Goal: Task Accomplishment & Management: Use online tool/utility

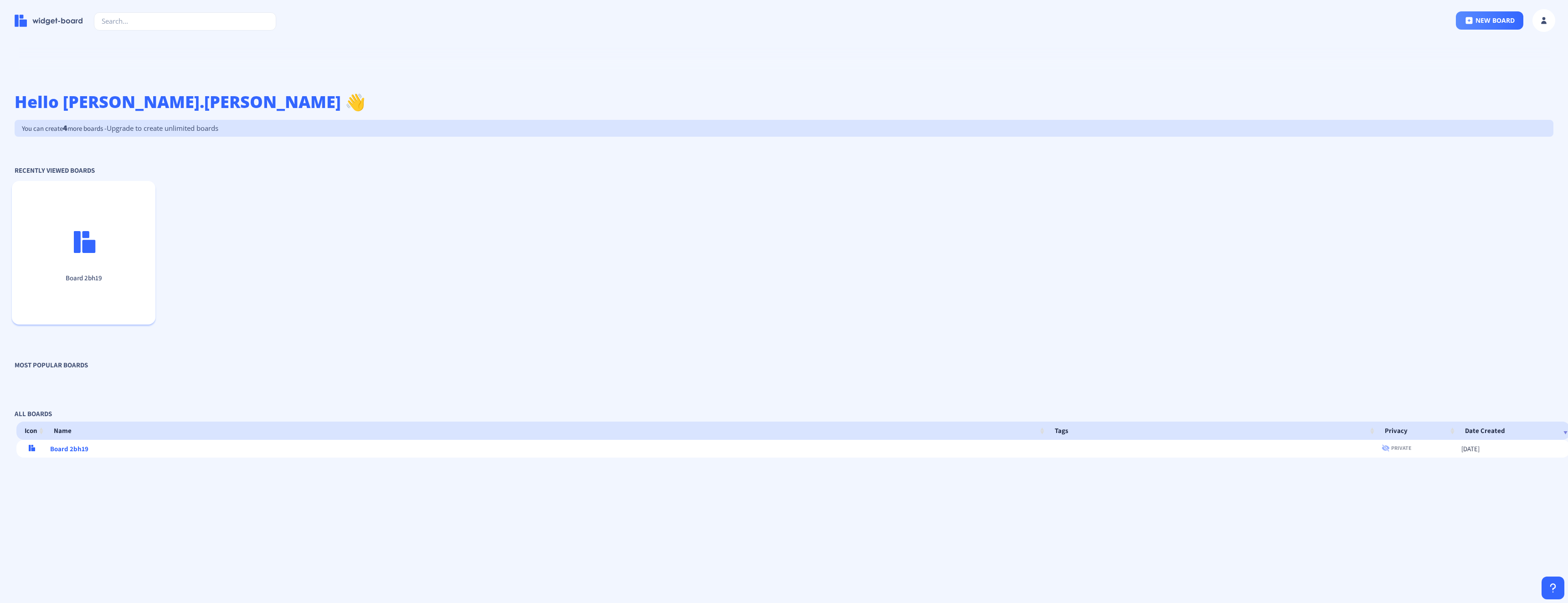
click at [78, 253] on p at bounding box center [83, 244] width 136 height 26
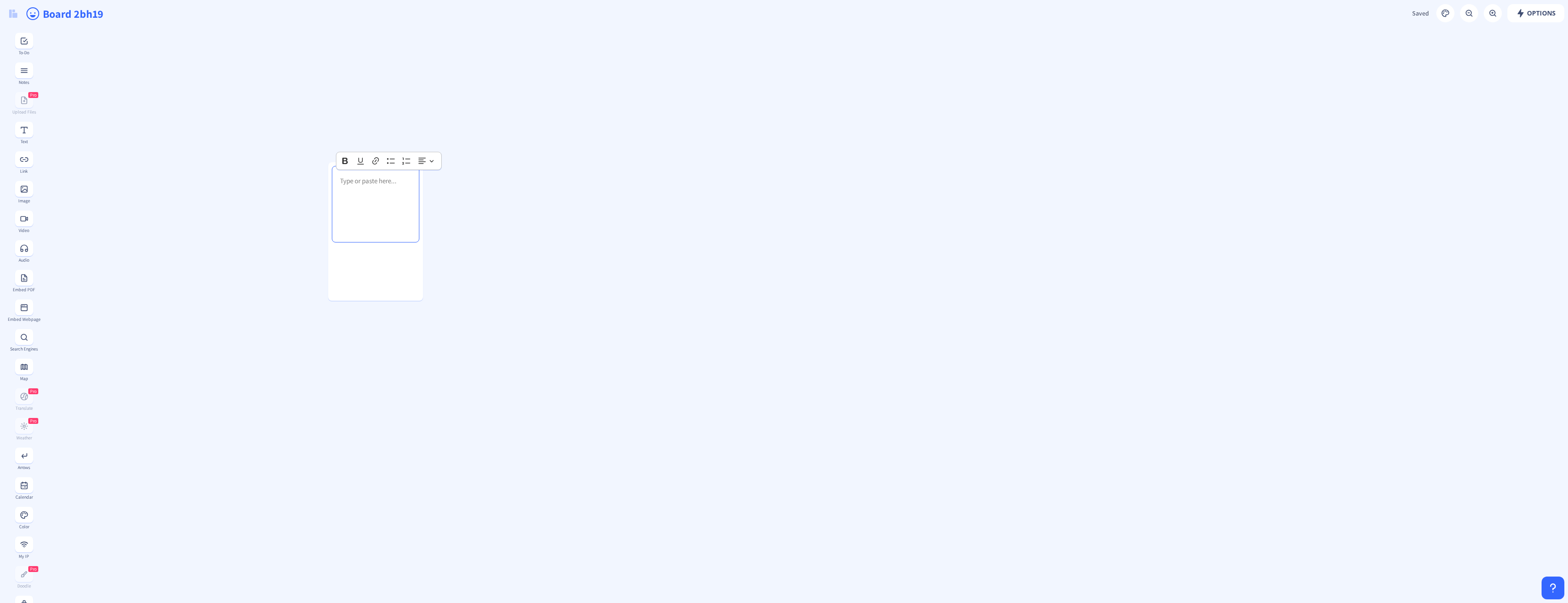
click at [195, 245] on gridster at bounding box center [804, 554] width 1528 height 1053
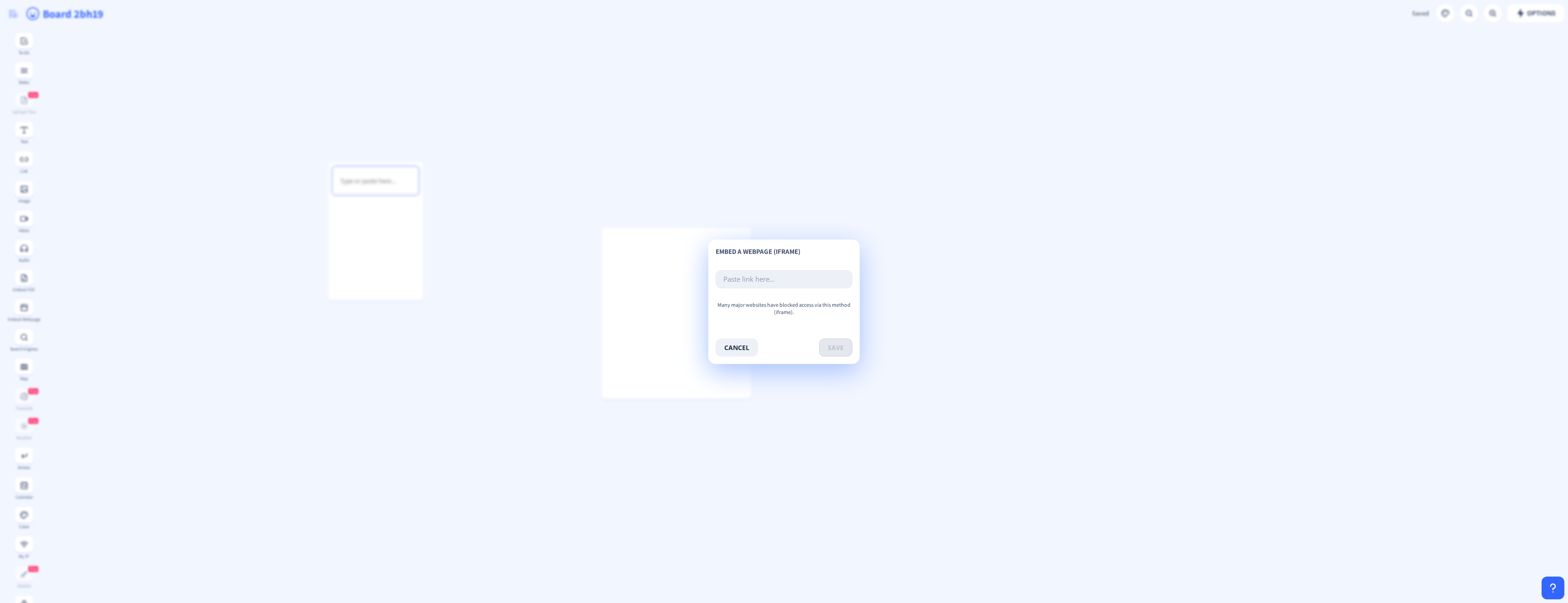
click at [744, 279] on input "text" at bounding box center [784, 279] width 137 height 18
paste input "[URL][DOMAIN_NAME]"
type input "[URL][DOMAIN_NAME]"
click at [833, 347] on button "save" at bounding box center [835, 347] width 33 height 18
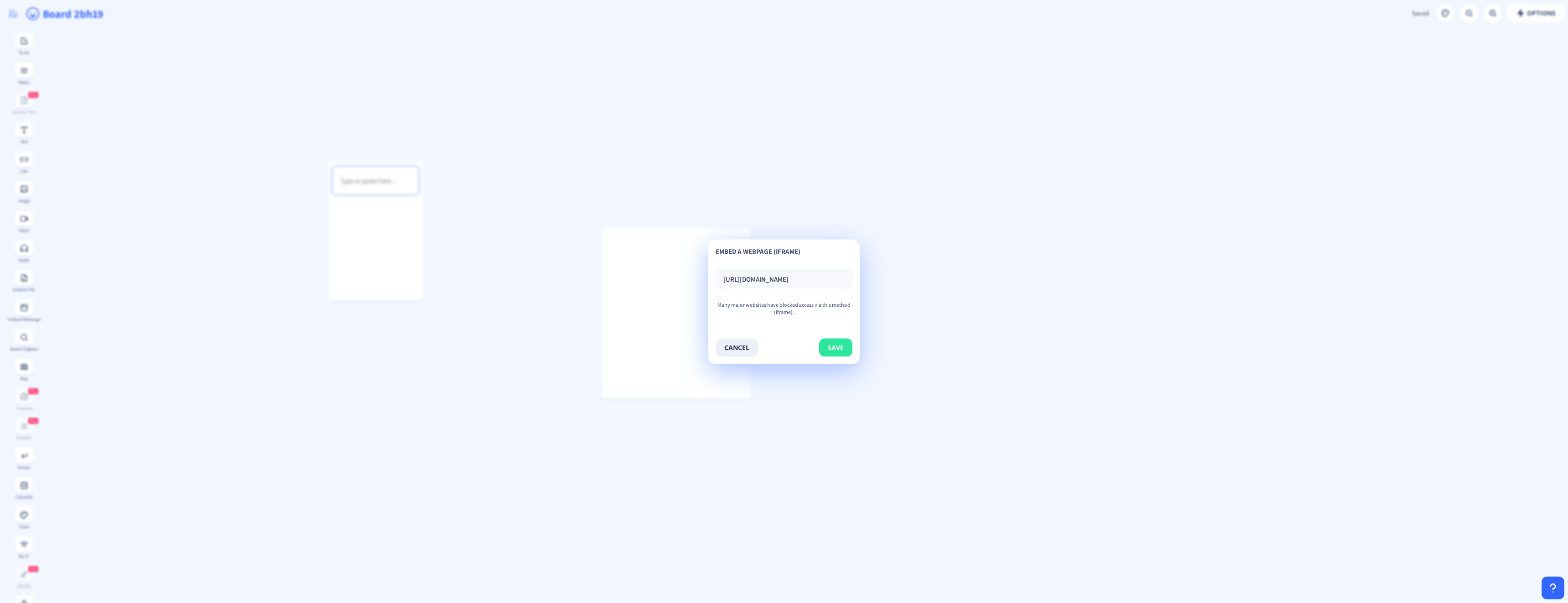
scroll to position [0, 0]
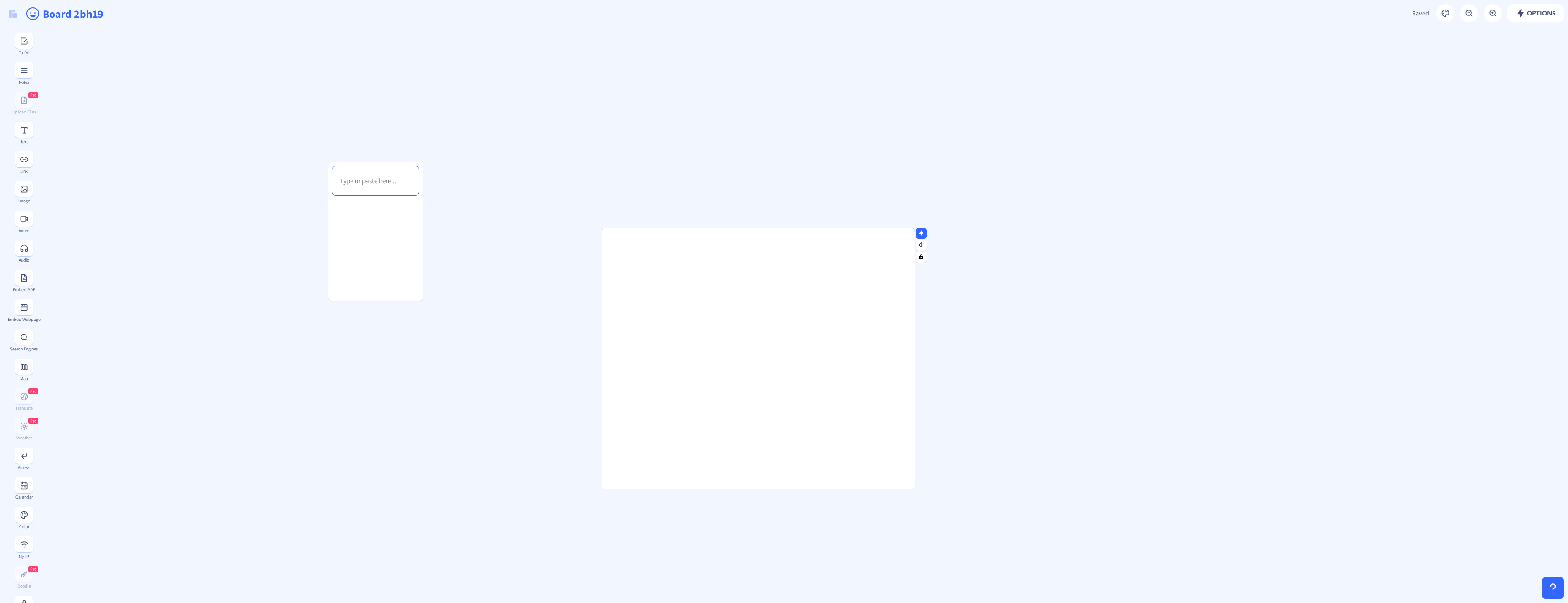
drag, startPoint x: 748, startPoint y: 396, endPoint x: 921, endPoint y: 488, distance: 195.9
click at [915, 488] on div at bounding box center [912, 486] width 5 height 5
click at [363, 240] on div at bounding box center [376, 258] width 95 height 118
click at [380, 246] on div at bounding box center [376, 258] width 95 height 118
drag, startPoint x: 265, startPoint y: 275, endPoint x: 320, endPoint y: 318, distance: 69.8
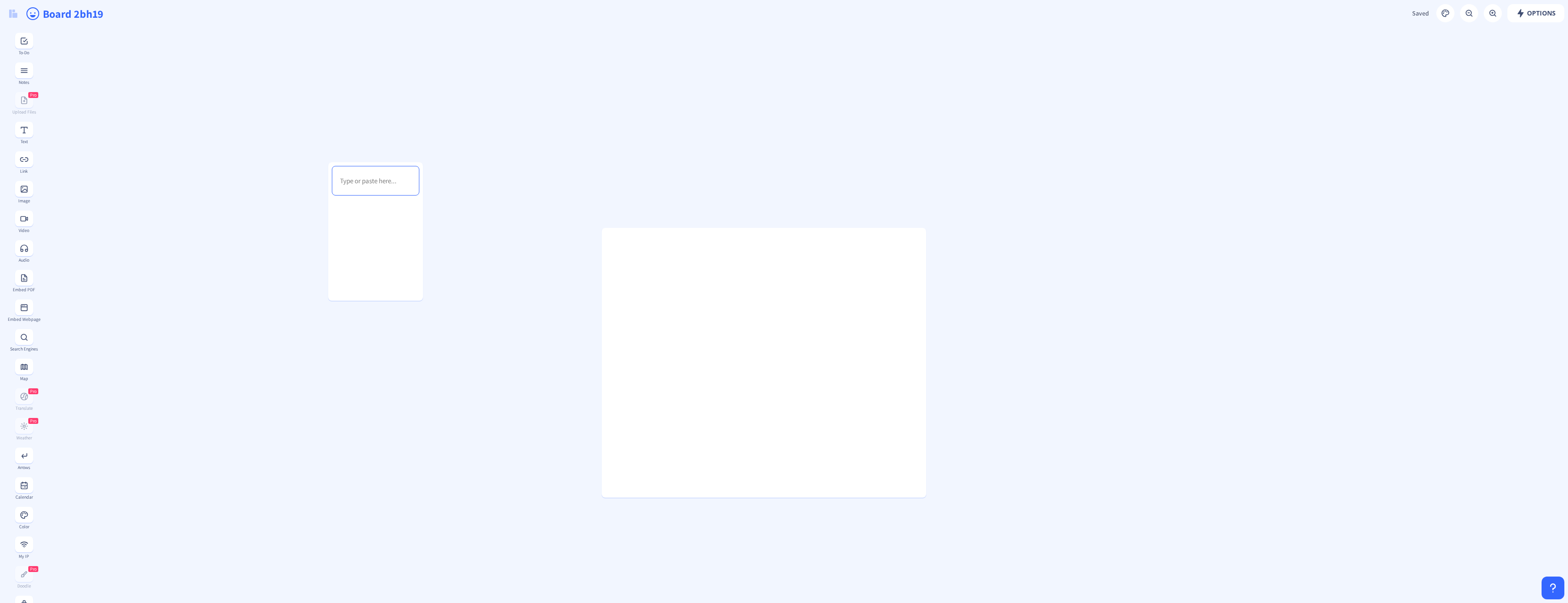
click at [265, 275] on gridster at bounding box center [804, 554] width 1528 height 1053
click at [372, 243] on div at bounding box center [376, 258] width 95 height 118
drag, startPoint x: 393, startPoint y: 204, endPoint x: 286, endPoint y: 189, distance: 108.0
click at [299, 194] on div at bounding box center [347, 253] width 95 height 118
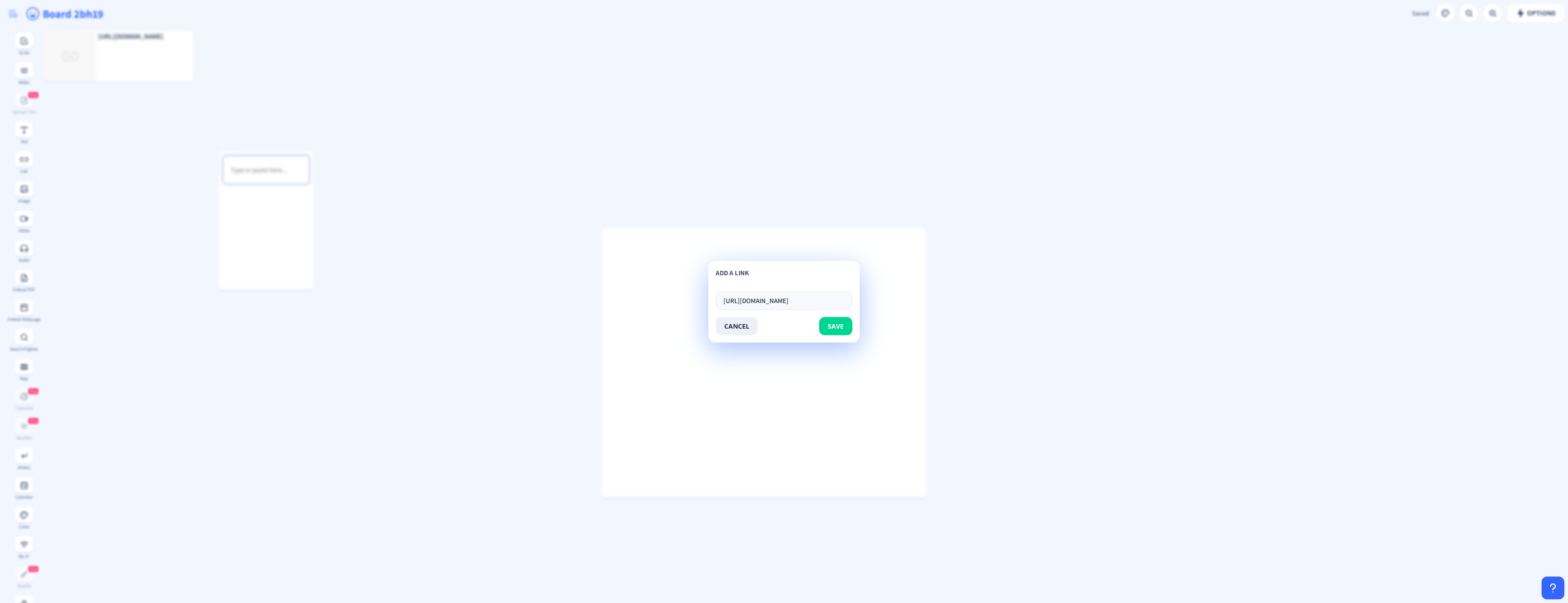
drag, startPoint x: 292, startPoint y: 194, endPoint x: 783, endPoint y: 328, distance: 509.0
click at [801, 329] on div "cancel save" at bounding box center [784, 326] width 137 height 18
click at [742, 328] on button "cancel" at bounding box center [737, 326] width 43 height 18
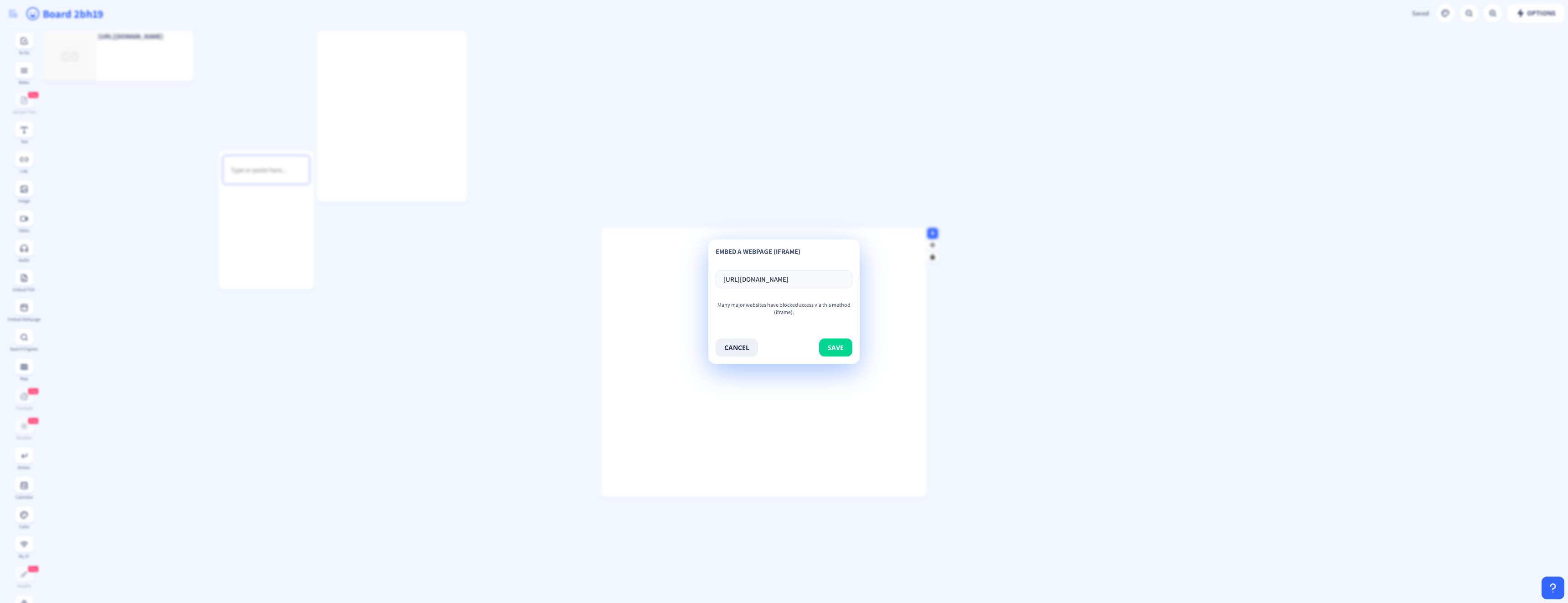
type input "[URL][DOMAIN_NAME]"
click at [843, 349] on button "save" at bounding box center [835, 347] width 33 height 18
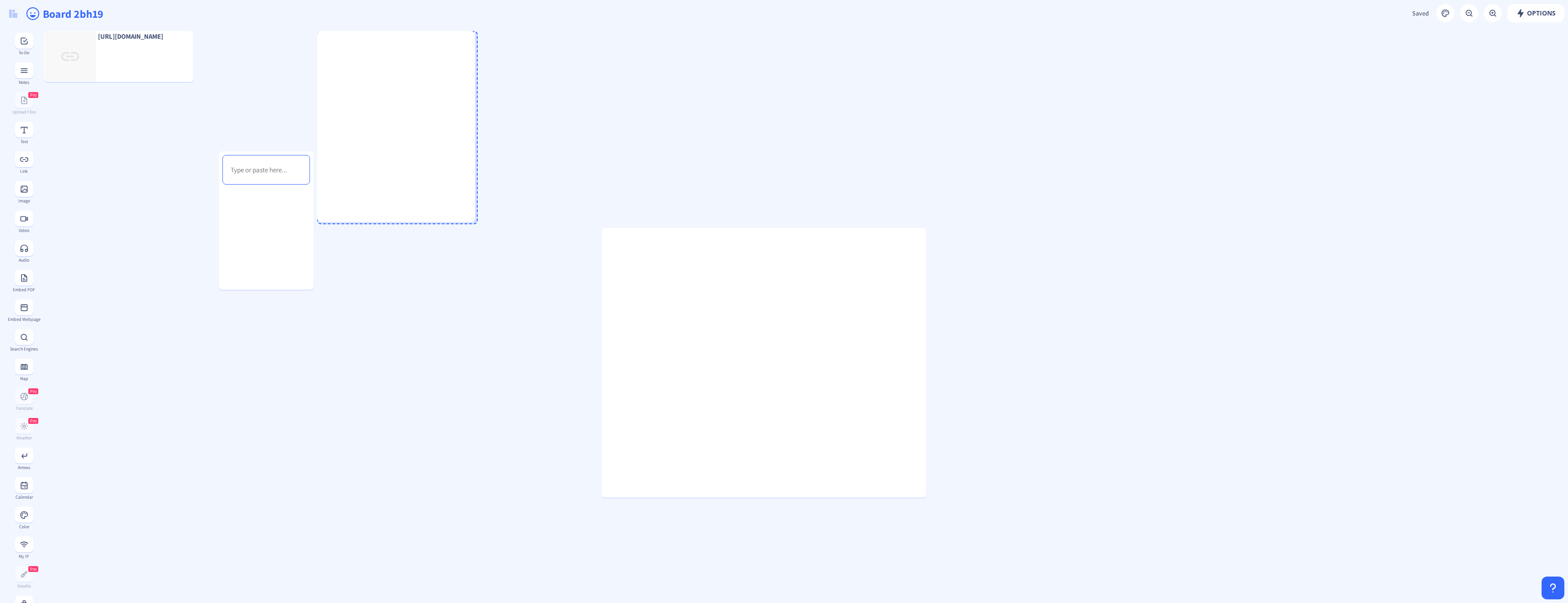
drag, startPoint x: 465, startPoint y: 198, endPoint x: 506, endPoint y: 257, distance: 71.8
click at [475, 222] on div at bounding box center [473, 219] width 5 height 5
click at [570, 383] on gridster "[URL][DOMAIN_NAME]" at bounding box center [804, 554] width 1528 height 1053
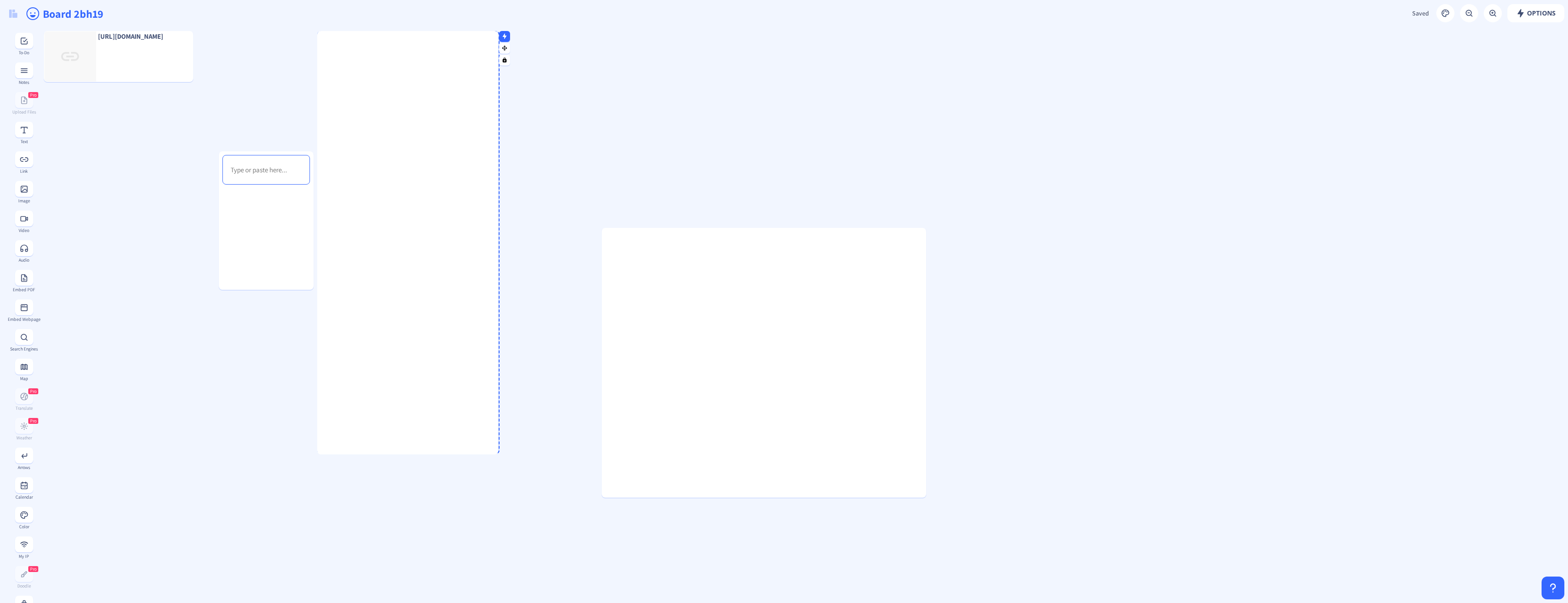
drag, startPoint x: 497, startPoint y: 254, endPoint x: 515, endPoint y: 460, distance: 206.8
click at [499, 454] on div at bounding box center [496, 452] width 5 height 5
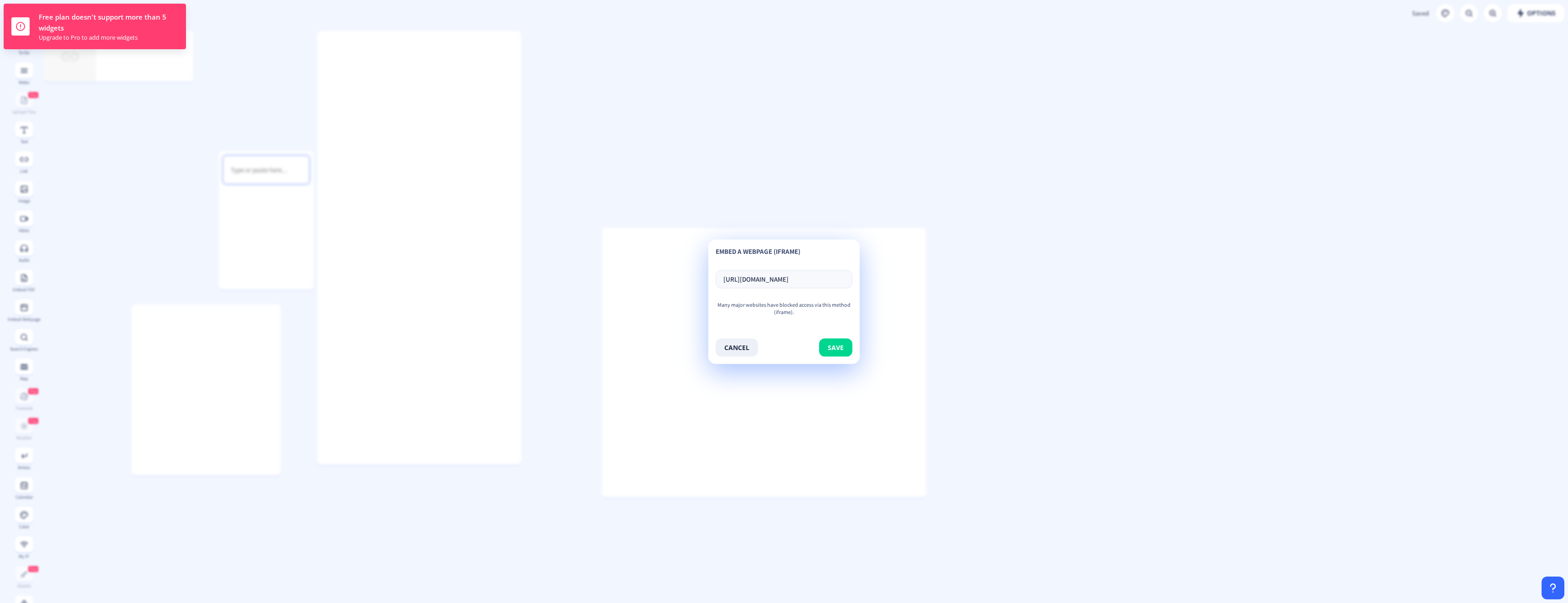
scroll to position [0, 3]
type input "[URL][DOMAIN_NAME]"
click at [834, 343] on button "save" at bounding box center [835, 347] width 33 height 18
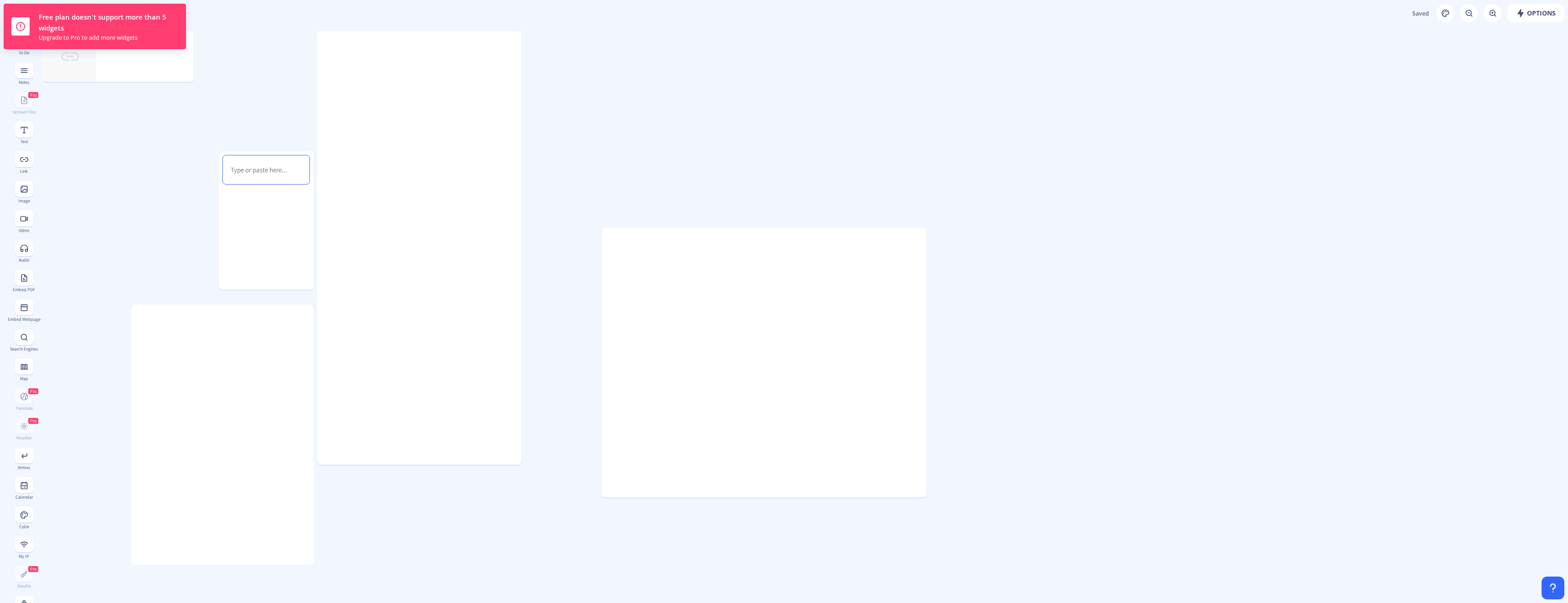
drag, startPoint x: 295, startPoint y: 489, endPoint x: 314, endPoint y: 560, distance: 73.5
click at [314, 560] on gridster "[URL][DOMAIN_NAME]" at bounding box center [804, 554] width 1528 height 1053
drag, startPoint x: 372, startPoint y: 494, endPoint x: 381, endPoint y: 514, distance: 21.9
click at [373, 498] on gridster "[URL][DOMAIN_NAME]" at bounding box center [804, 554] width 1528 height 1053
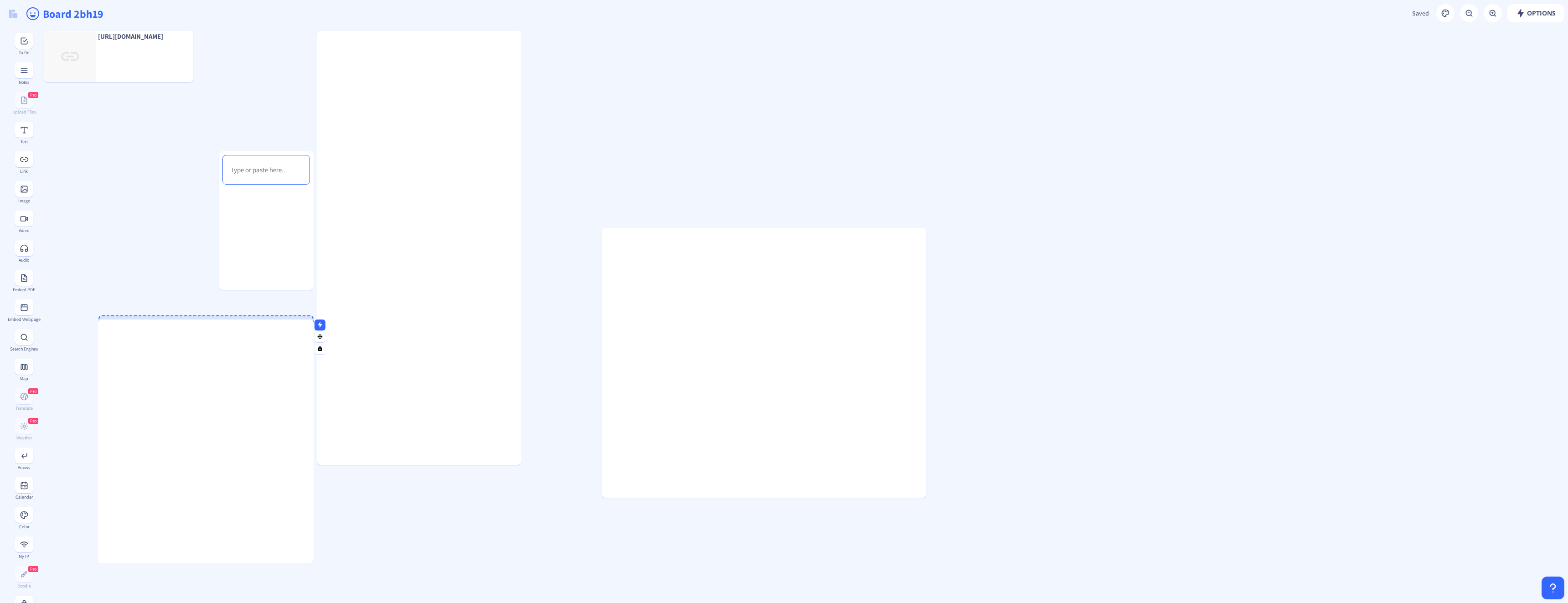
drag, startPoint x: 134, startPoint y: 306, endPoint x: 56, endPoint y: 304, distance: 78.0
click at [98, 319] on div at bounding box center [100, 321] width 5 height 5
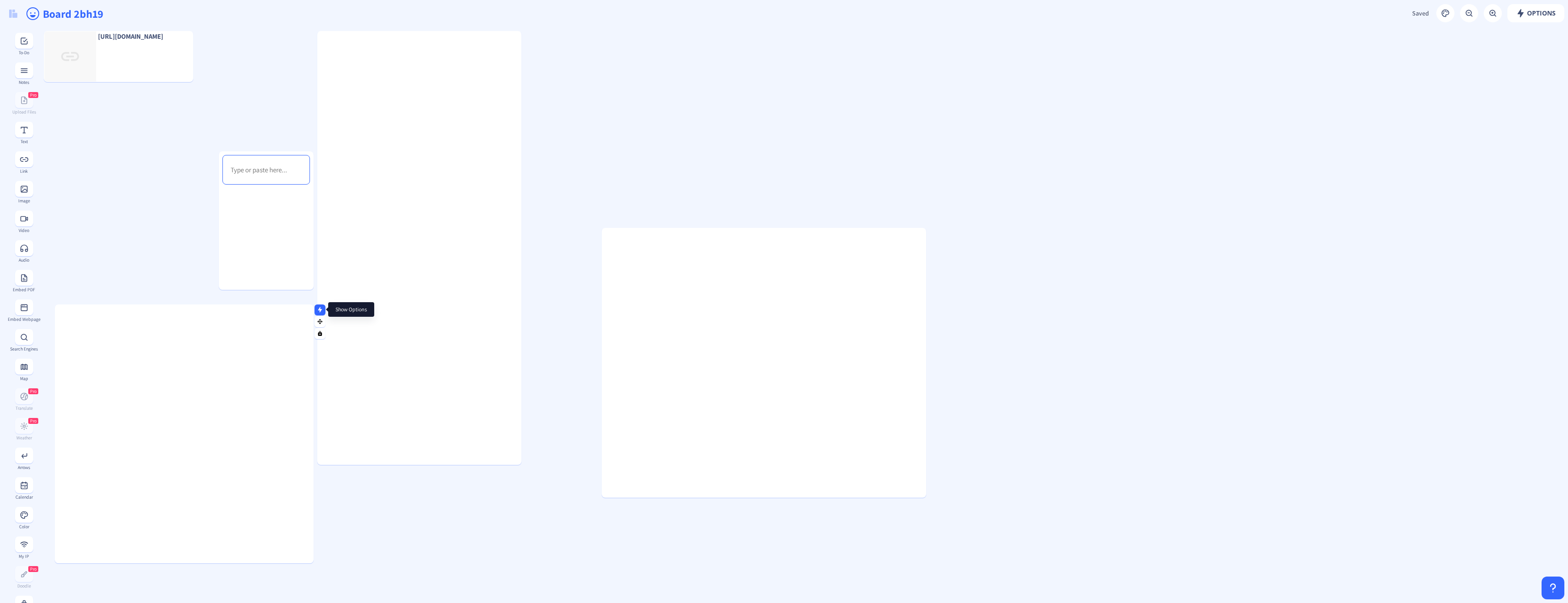
click at [319, 309] on icon at bounding box center [320, 310] width 4 height 5
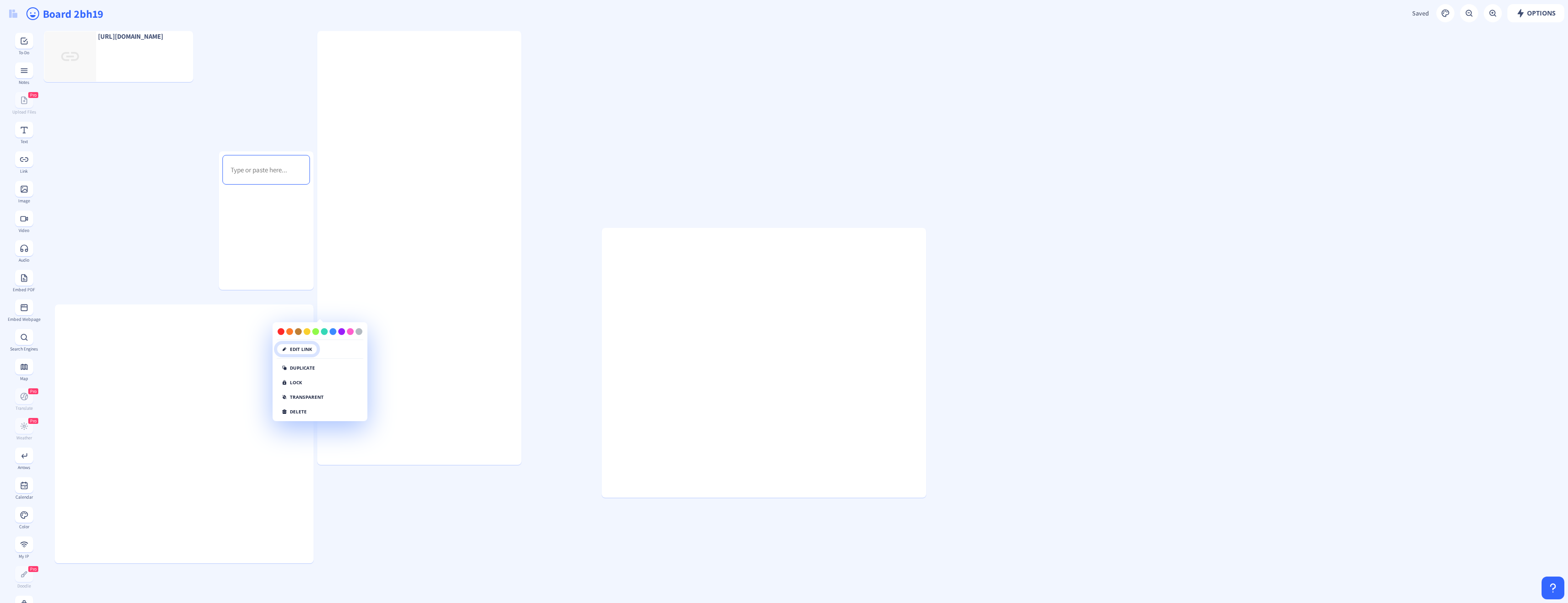
click at [302, 354] on button "edit link" at bounding box center [297, 349] width 41 height 11
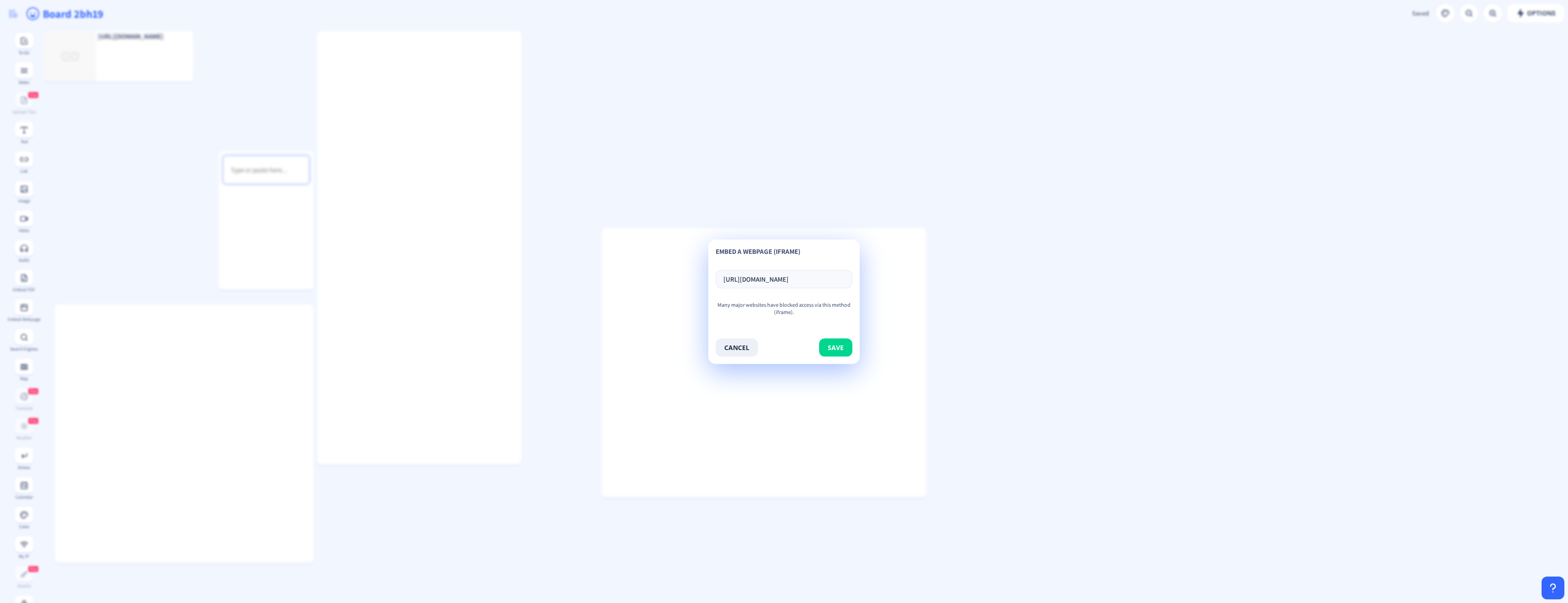
scroll to position [0, 3]
click at [802, 279] on input "[URL][DOMAIN_NAME]" at bounding box center [784, 279] width 137 height 18
click at [802, 279] on input "[URL][DOMAIN_NAME]" at bounding box center [784, 279] width 137 height 18
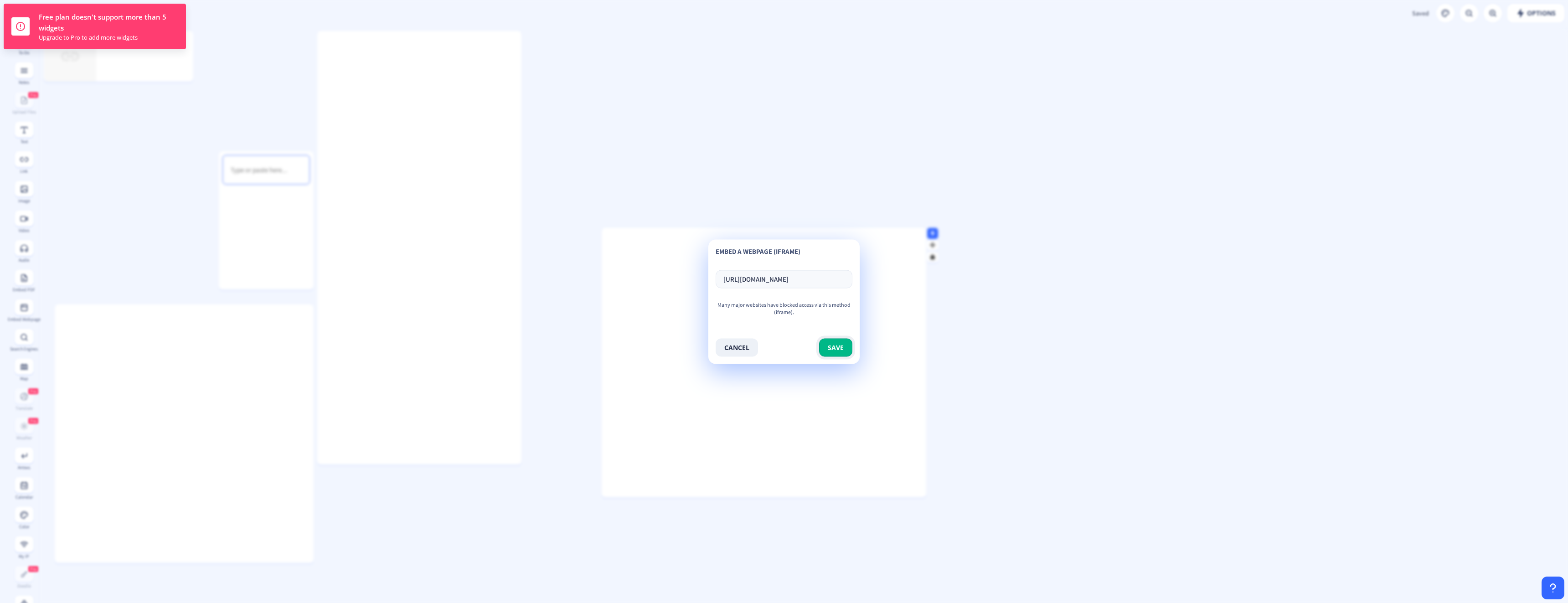
click at [845, 346] on button "save" at bounding box center [835, 347] width 33 height 18
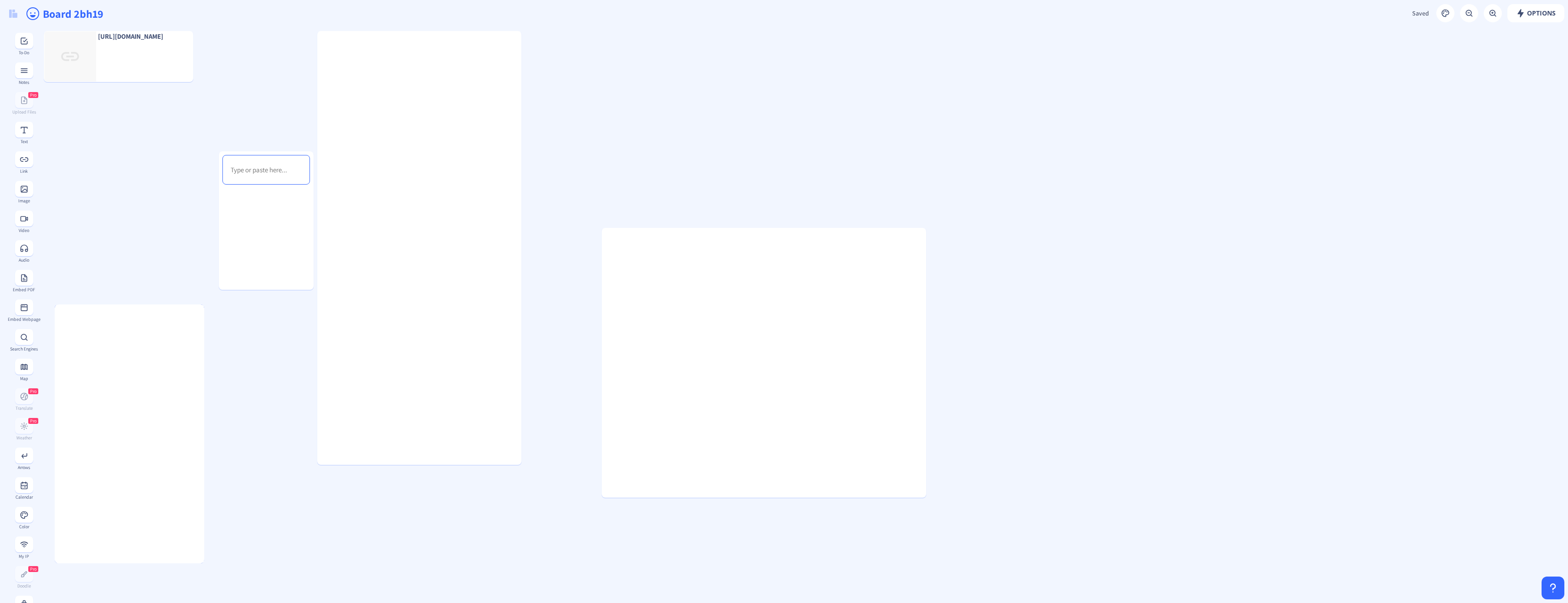
drag, startPoint x: 313, startPoint y: 542, endPoint x: 215, endPoint y: 520, distance: 100.4
click at [204, 524] on div at bounding box center [202, 434] width 5 height 259
drag, startPoint x: 210, startPoint y: 333, endPoint x: 143, endPoint y: 303, distance: 73.4
click at [50, 277] on gridster "[URL][DOMAIN_NAME]" at bounding box center [804, 554] width 1528 height 1053
click at [216, 310] on button at bounding box center [221, 310] width 11 height 11
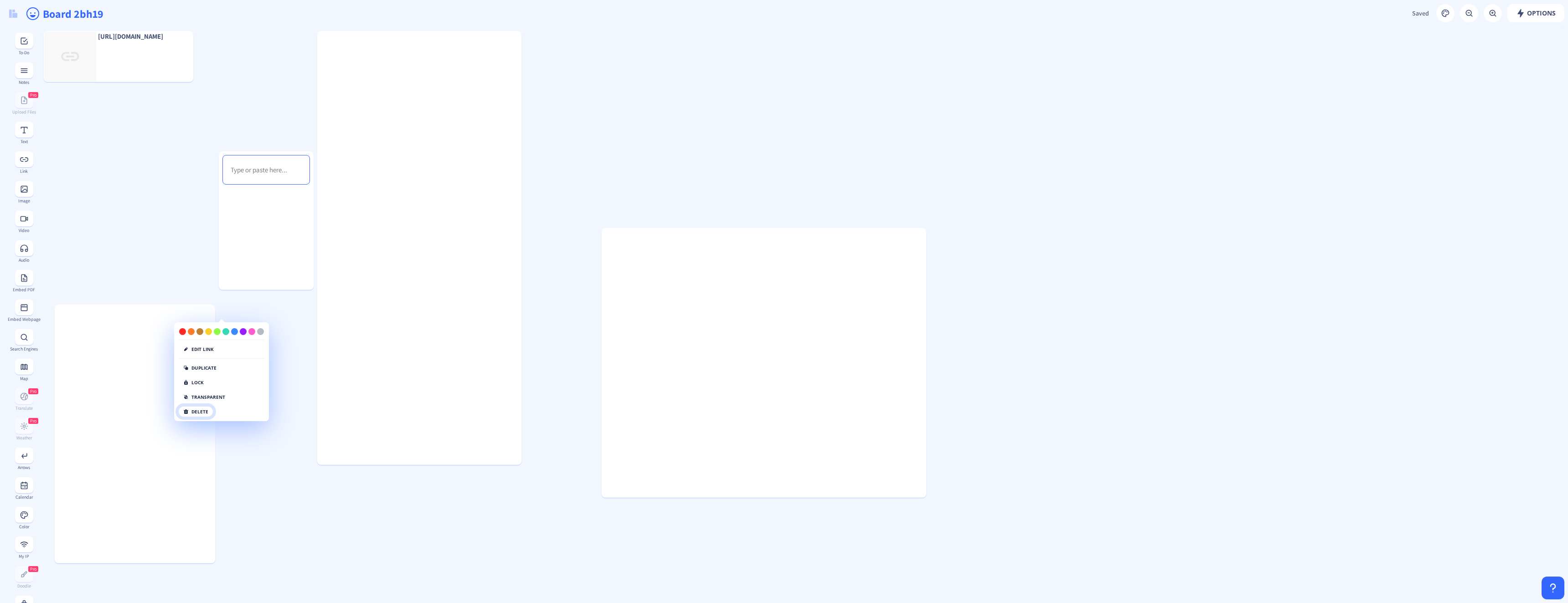
click at [199, 413] on button "delete" at bounding box center [196, 411] width 35 height 11
click at [215, 411] on button "click again" at bounding box center [202, 411] width 47 height 11
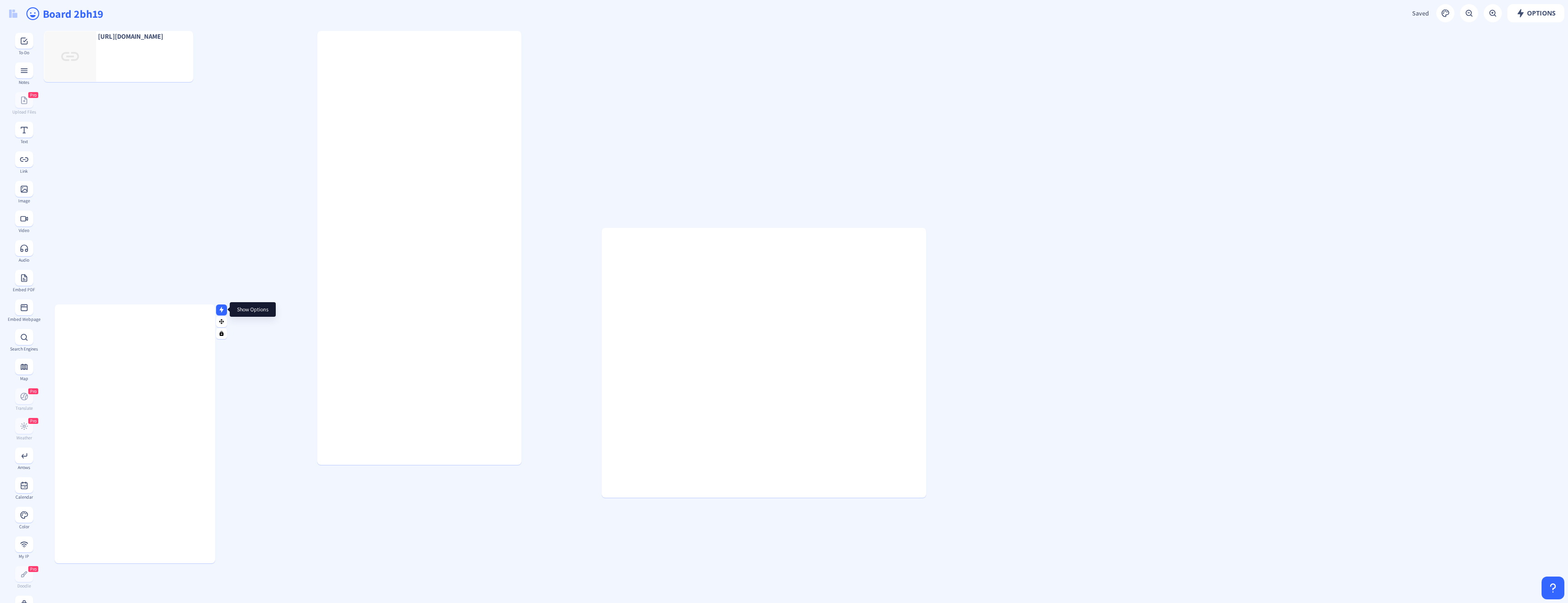
click at [219, 310] on rect at bounding box center [221, 310] width 6 height 6
click at [222, 308] on icon at bounding box center [222, 310] width 4 height 5
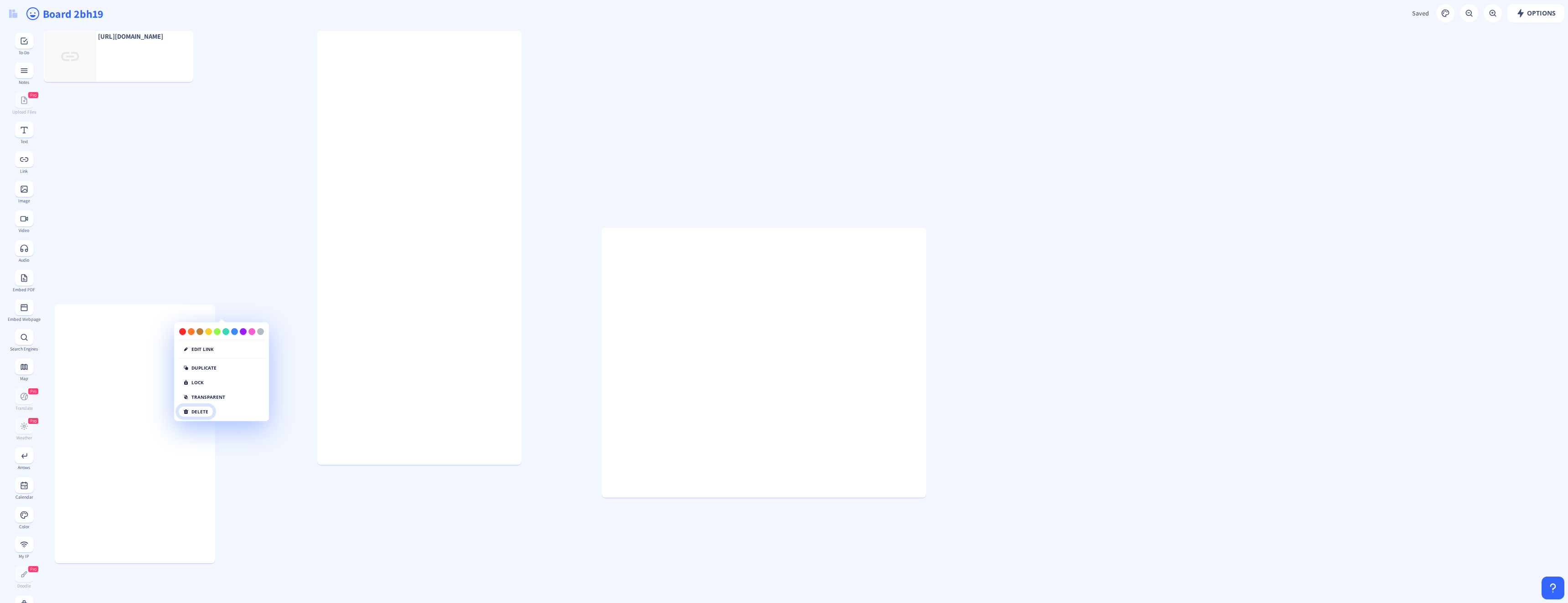
click at [195, 408] on button "delete" at bounding box center [196, 411] width 35 height 11
click at [196, 408] on button "click again" at bounding box center [202, 411] width 47 height 11
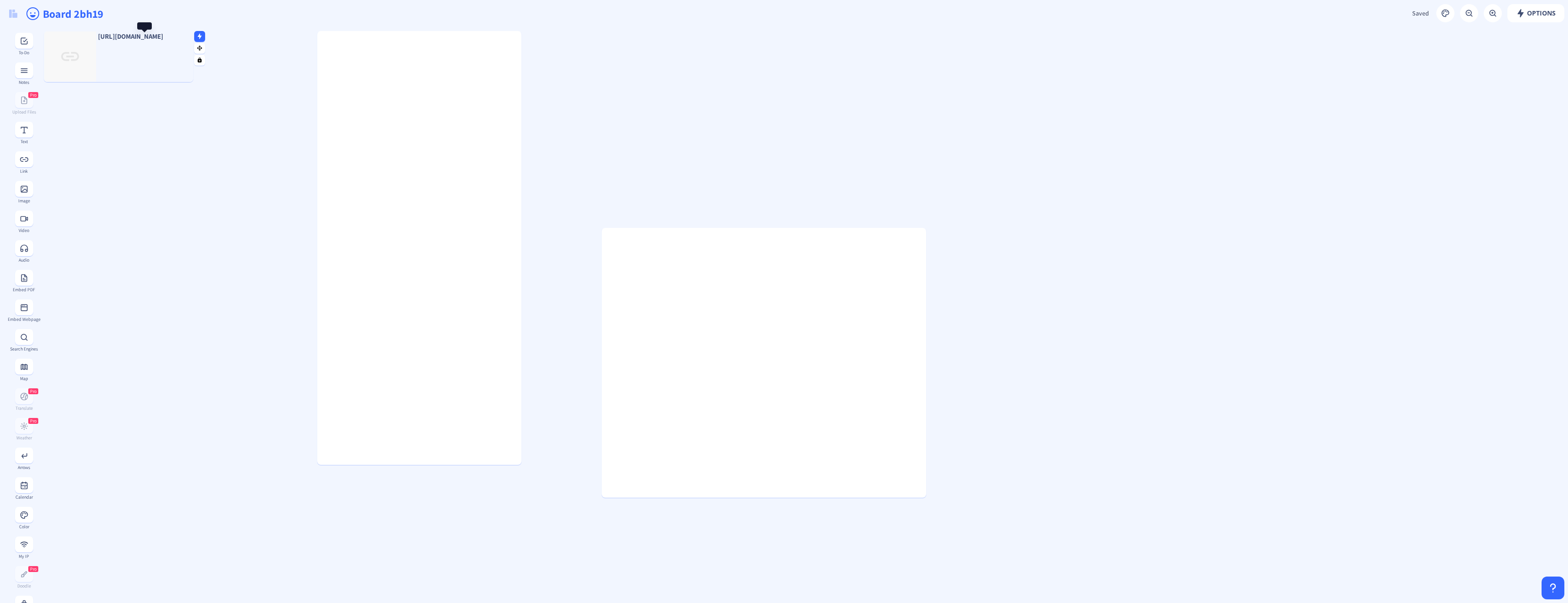
click at [145, 40] on p "[URL][DOMAIN_NAME]" at bounding box center [144, 36] width 96 height 7
click at [200, 35] on icon at bounding box center [200, 36] width 4 height 5
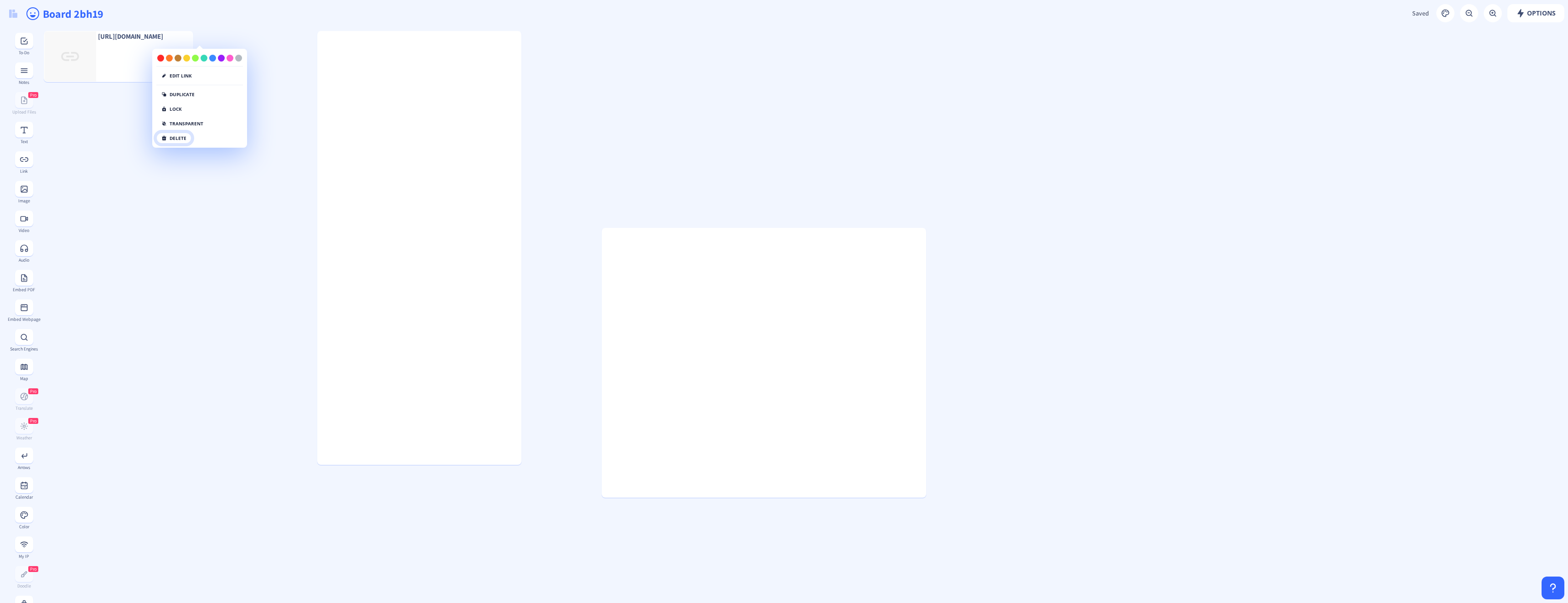
click at [168, 142] on button "delete" at bounding box center [174, 138] width 35 height 11
click at [172, 141] on button "click again" at bounding box center [180, 138] width 47 height 11
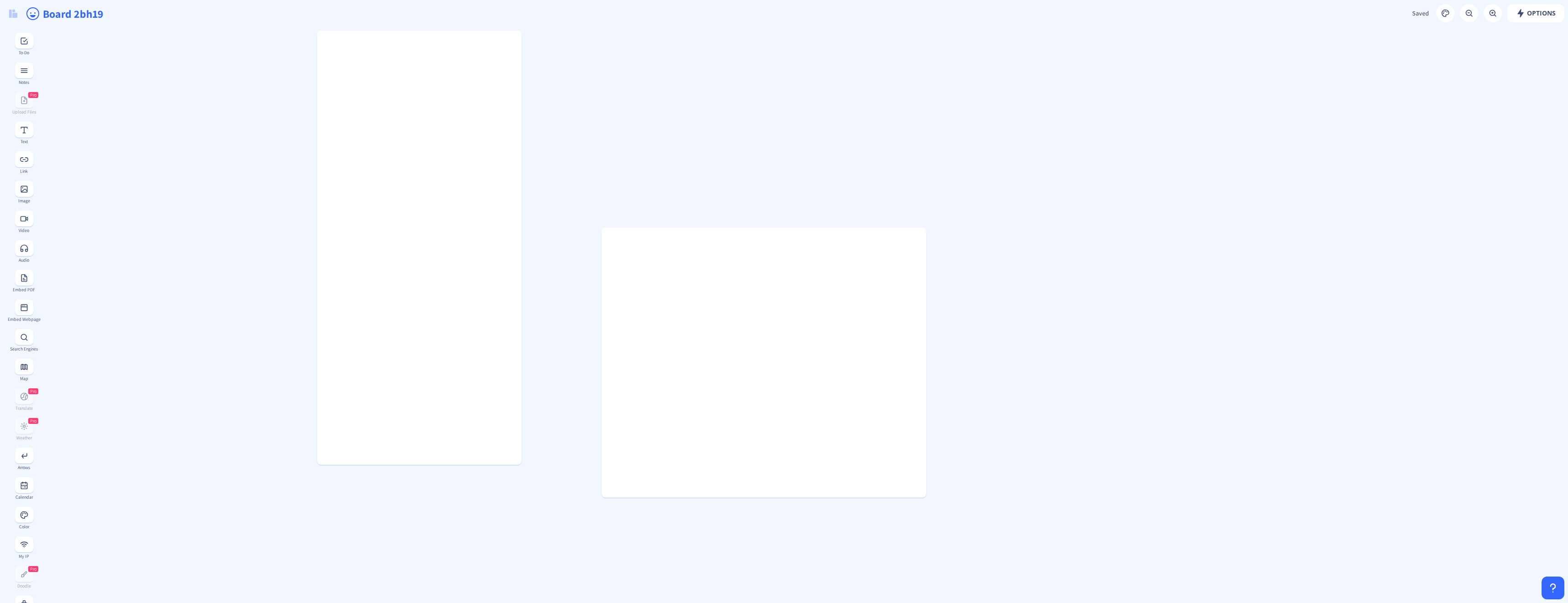
click at [577, 79] on gridster at bounding box center [804, 554] width 1528 height 1053
click at [581, 443] on gridster at bounding box center [804, 554] width 1528 height 1053
click at [58, 158] on gridster at bounding box center [804, 554] width 1528 height 1053
click at [1529, 12] on span "Options" at bounding box center [1536, 13] width 39 height 7
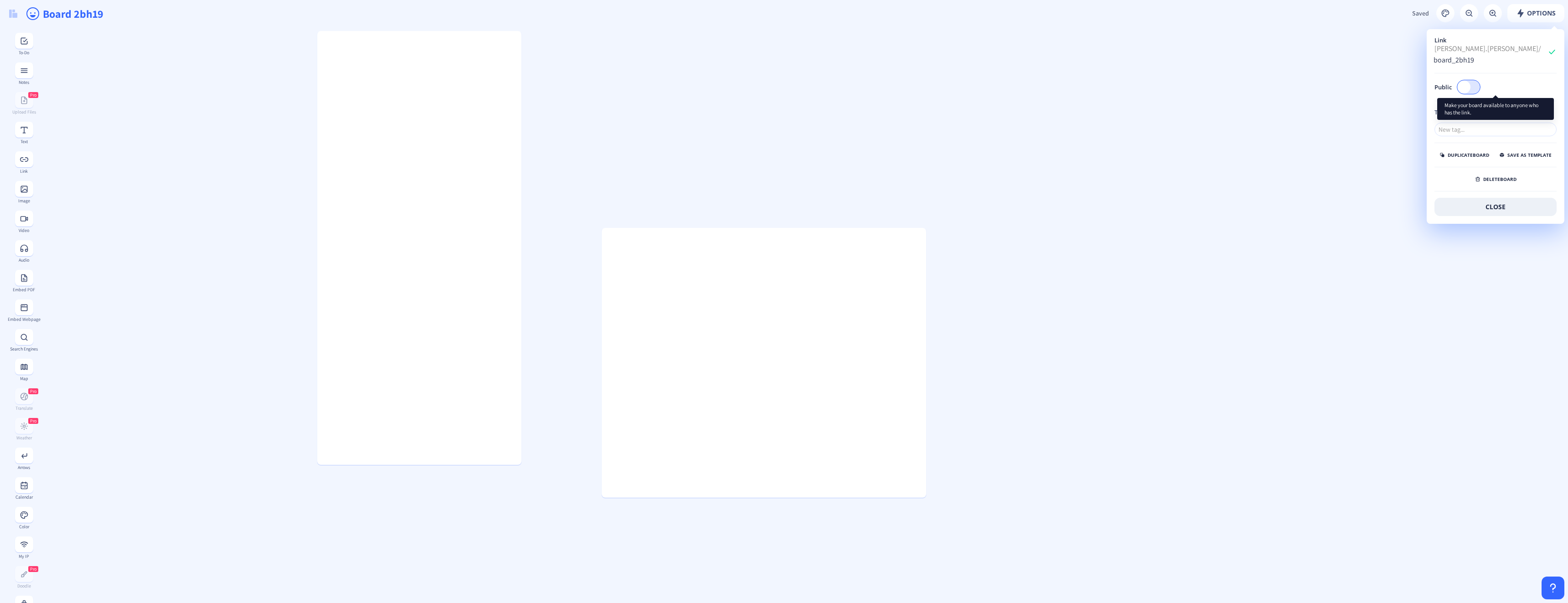
click at [1467, 81] on div at bounding box center [1468, 87] width 24 height 15
click at [1480, 87] on input "Public" at bounding box center [1480, 87] width 1 height 1
checkbox input "true"
click at [1410, 241] on gridster at bounding box center [804, 554] width 1528 height 1053
click at [1378, 271] on gridster at bounding box center [804, 554] width 1528 height 1053
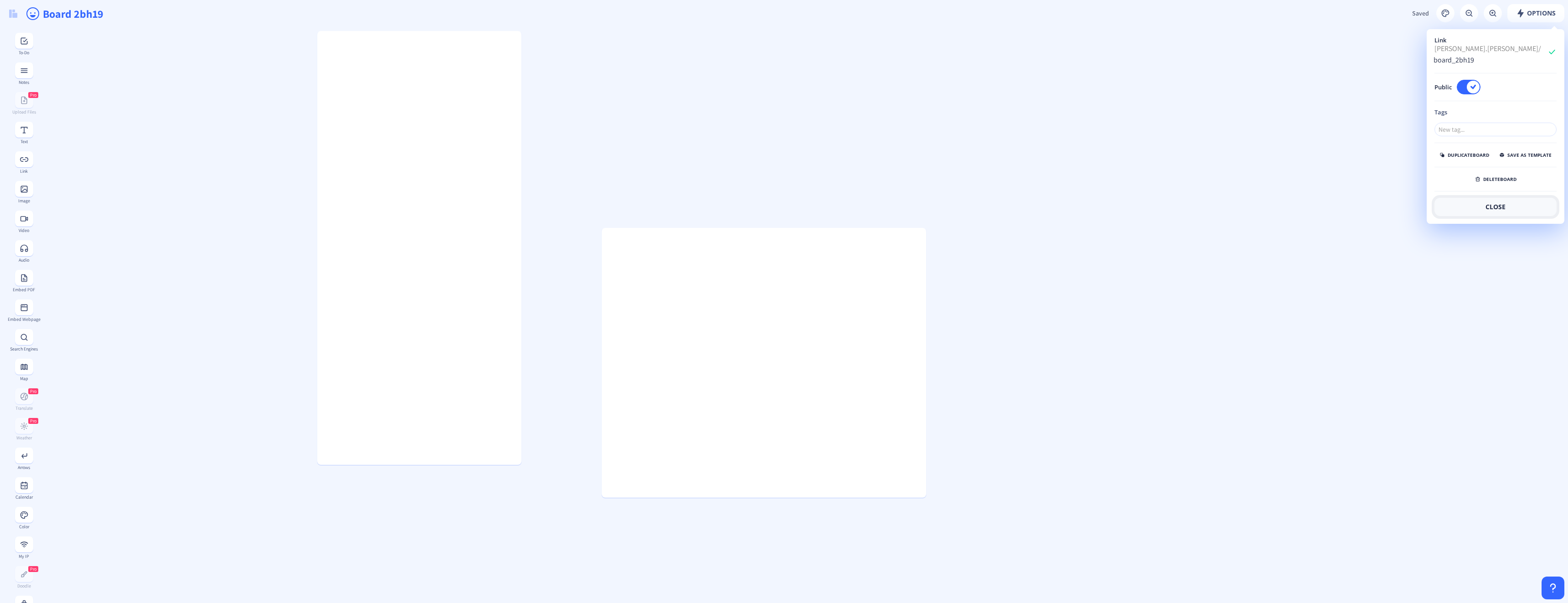
click at [1480, 213] on button "close" at bounding box center [1496, 207] width 122 height 18
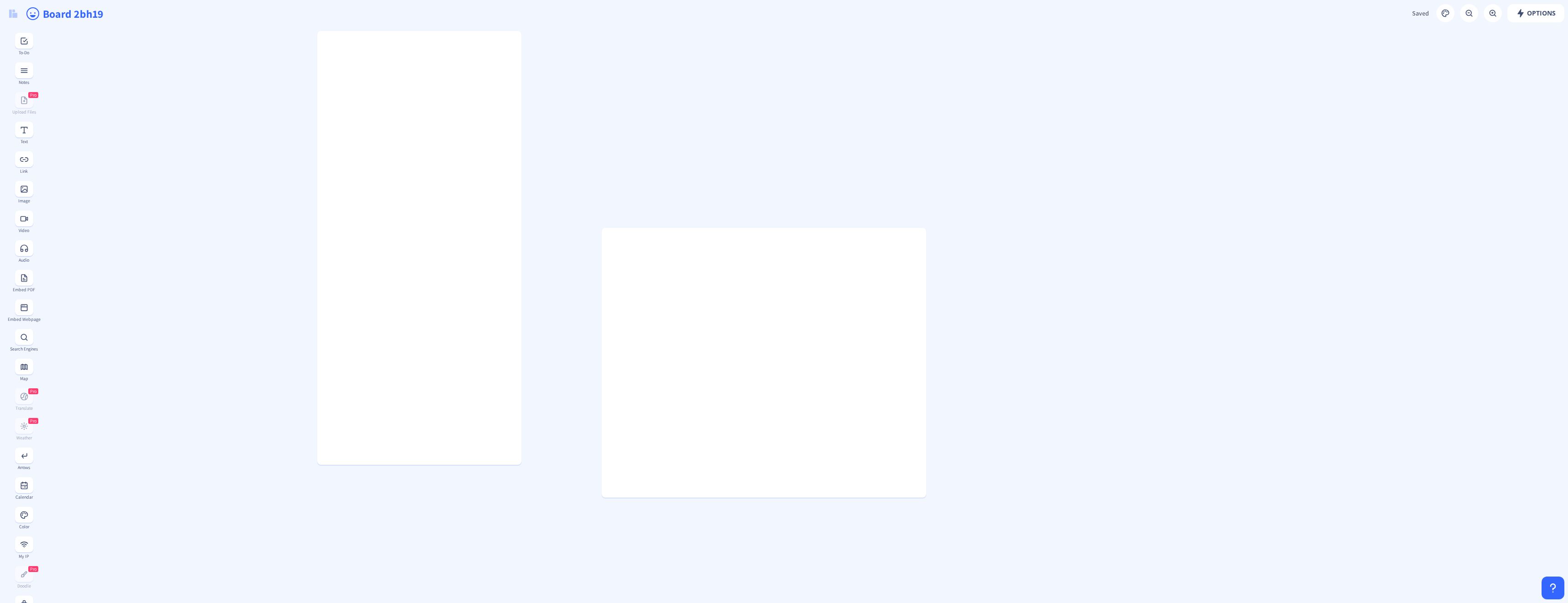
click at [270, 261] on gridster at bounding box center [804, 554] width 1528 height 1053
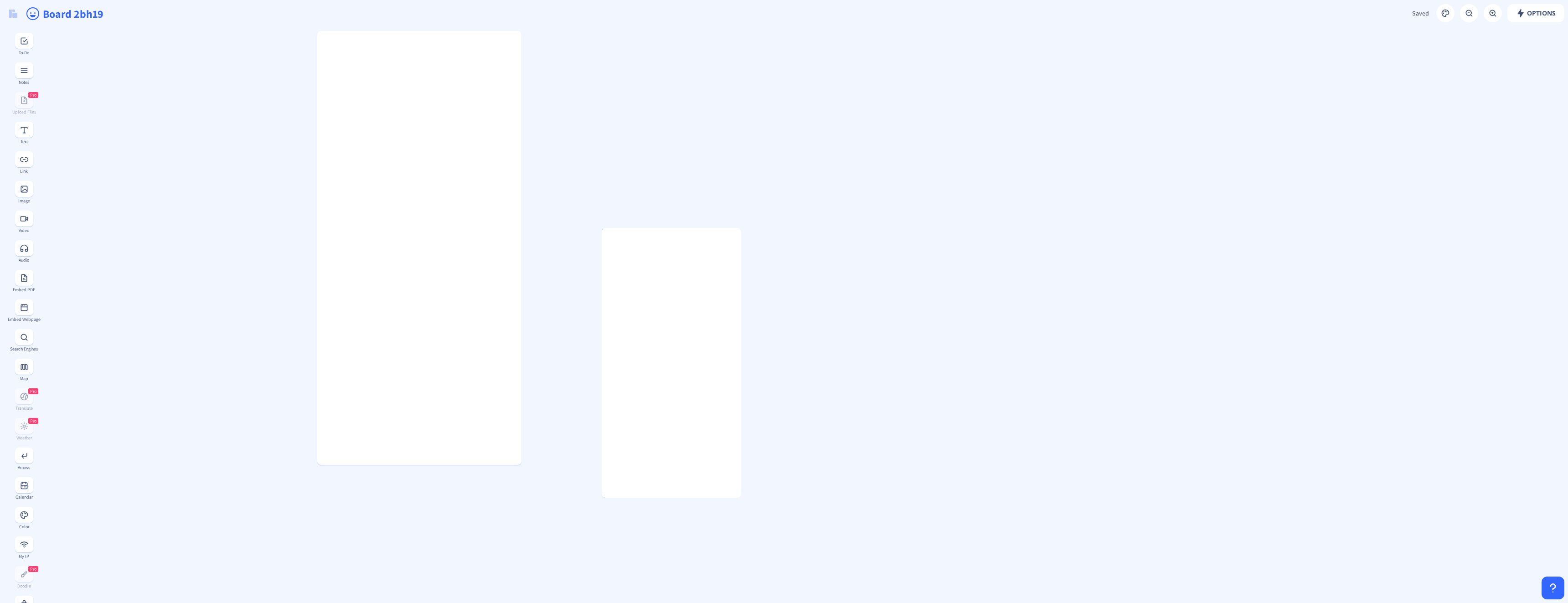
drag, startPoint x: 924, startPoint y: 271, endPoint x: 742, endPoint y: 278, distance: 182.1
click at [741, 279] on div at bounding box center [738, 363] width 5 height 270
click at [892, 300] on gridster at bounding box center [804, 554] width 1528 height 1053
click at [602, 236] on div at bounding box center [604, 363] width 5 height 270
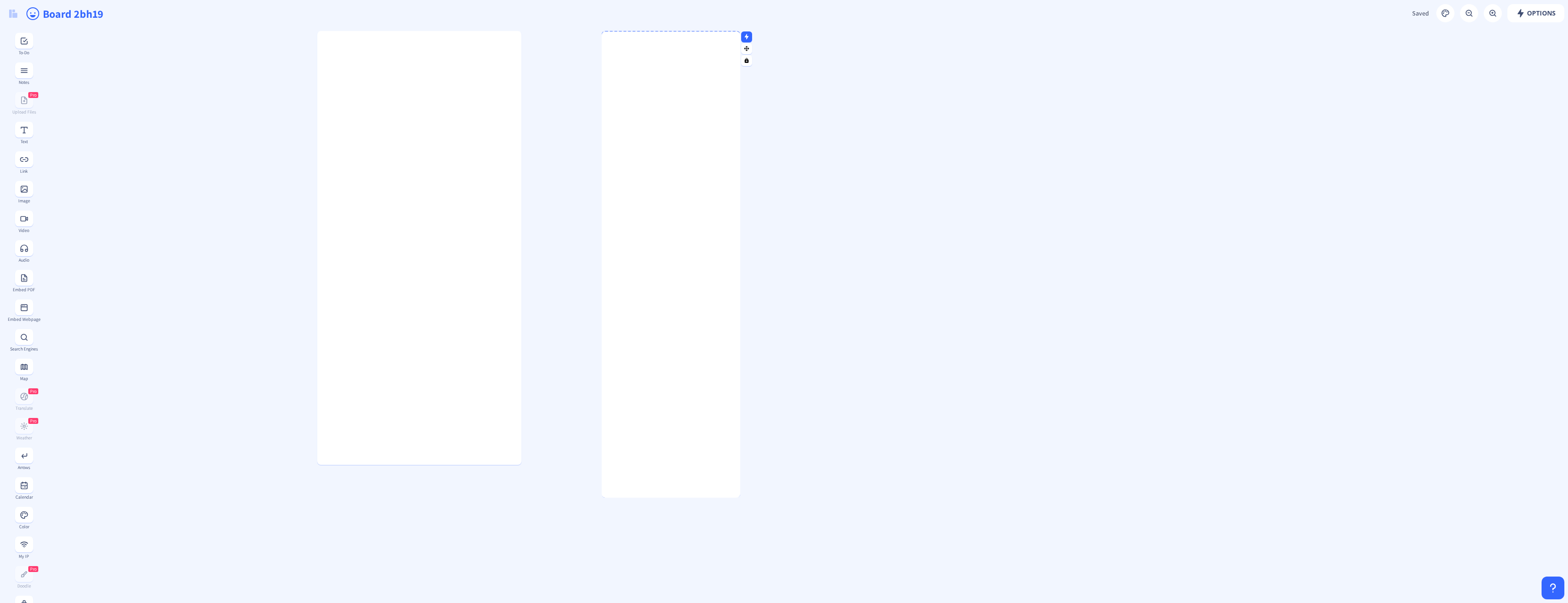
drag, startPoint x: 670, startPoint y: 230, endPoint x: 624, endPoint y: 38, distance: 197.4
click at [624, 36] on div at bounding box center [671, 34] width 138 height 5
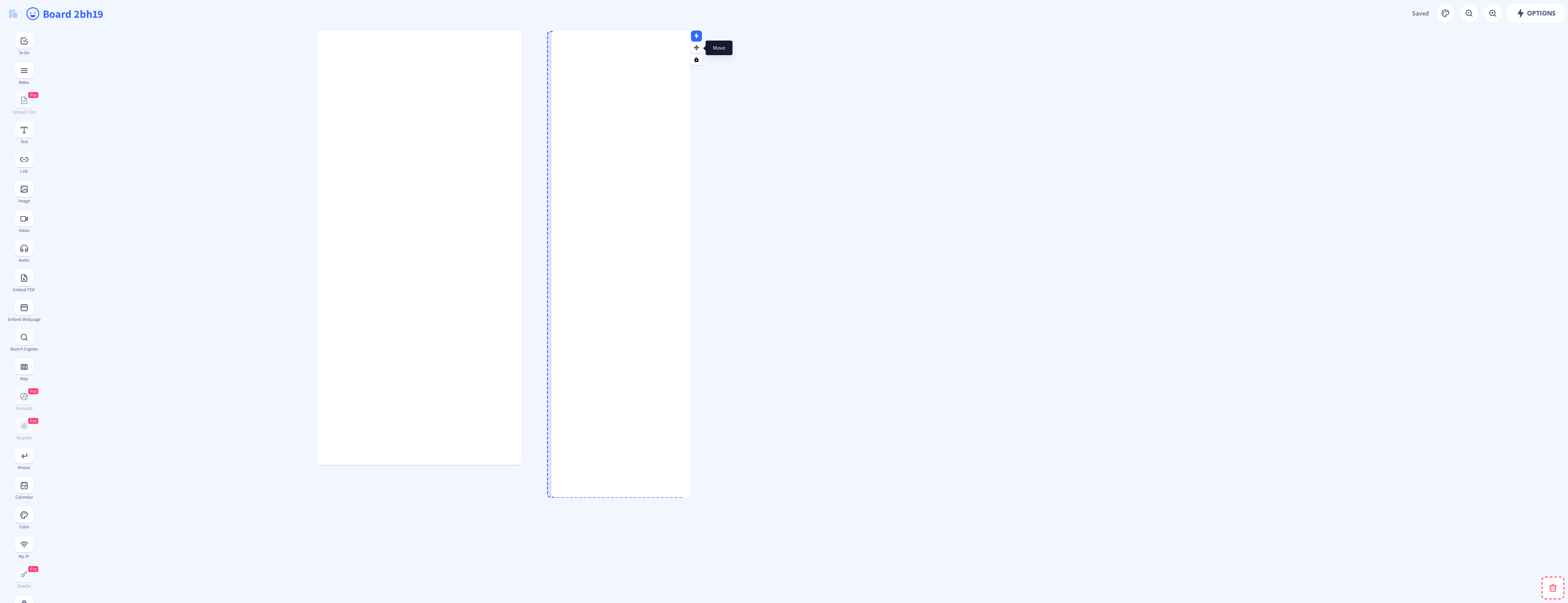
drag, startPoint x: 746, startPoint y: 47, endPoint x: 696, endPoint y: 47, distance: 50.0
click at [696, 47] on rect at bounding box center [696, 47] width 6 height 6
click at [522, 156] on gridster at bounding box center [804, 554] width 1528 height 1053
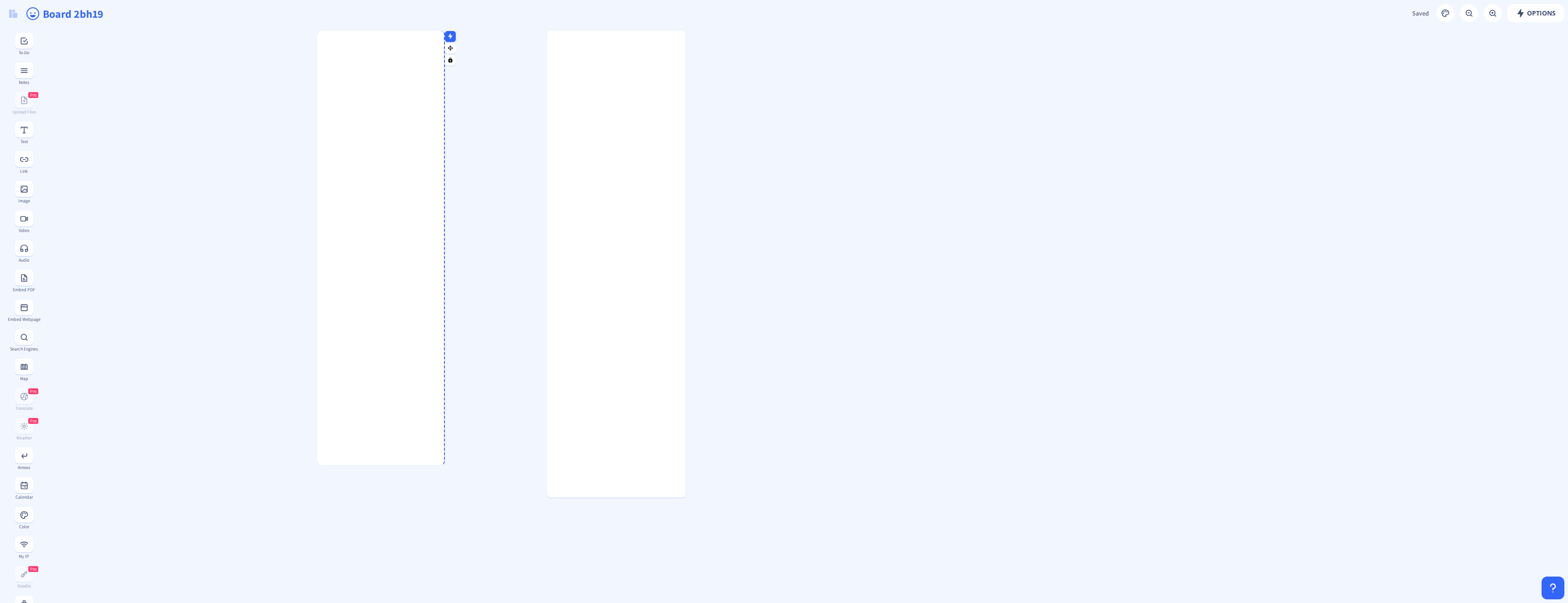
drag, startPoint x: 520, startPoint y: 156, endPoint x: 442, endPoint y: 164, distance: 78.4
click at [442, 164] on div at bounding box center [442, 248] width 5 height 434
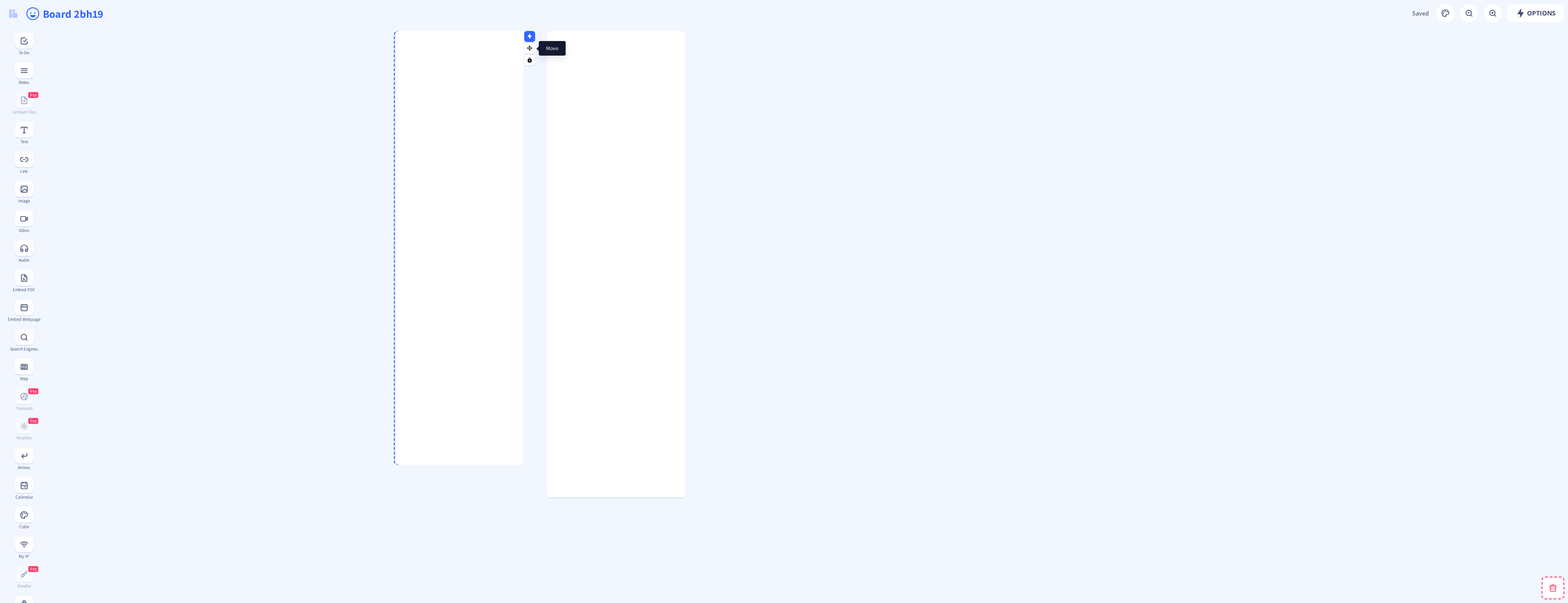
drag, startPoint x: 460, startPoint y: 49, endPoint x: 530, endPoint y: 48, distance: 70.0
click at [530, 48] on rect at bounding box center [530, 48] width 6 height 6
drag, startPoint x: 508, startPoint y: 464, endPoint x: 519, endPoint y: 495, distance: 32.9
click at [519, 495] on gridster-item at bounding box center [457, 264] width 127 height 465
click at [831, 498] on gridster at bounding box center [804, 554] width 1528 height 1053
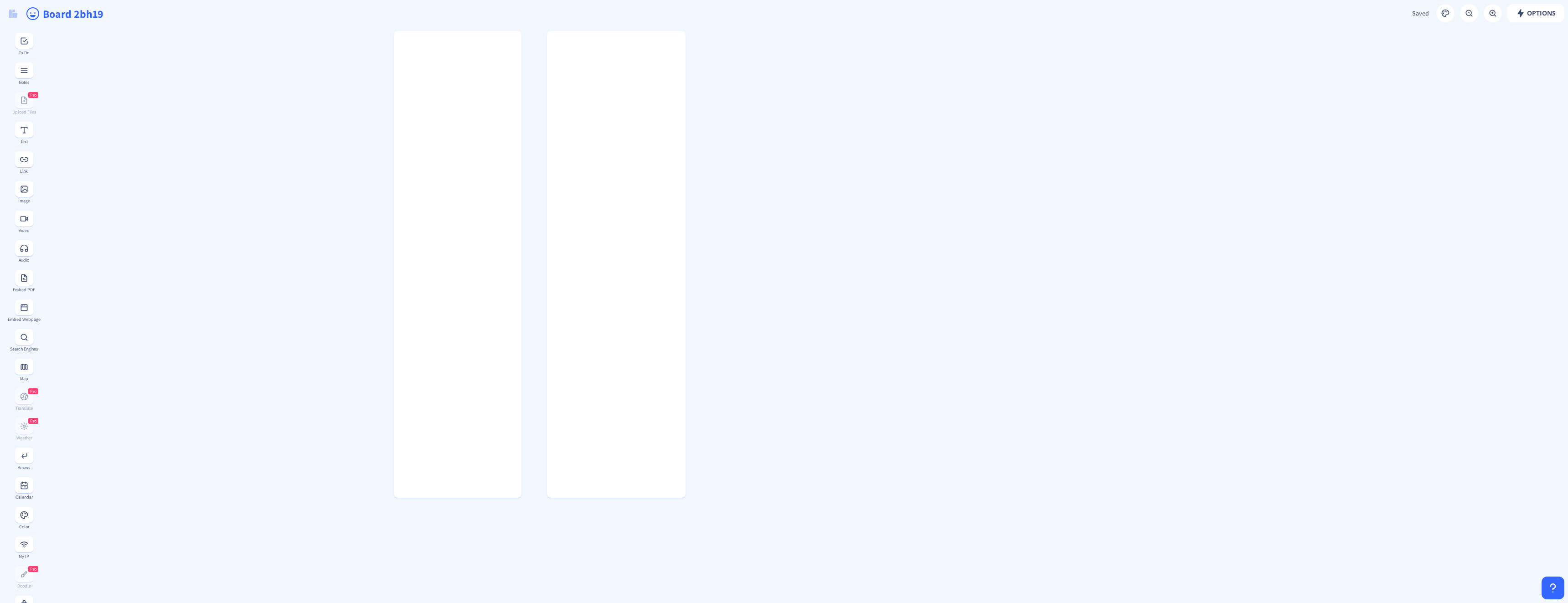
drag, startPoint x: 225, startPoint y: 217, endPoint x: 258, endPoint y: 229, distance: 35.1
click at [225, 217] on gridster at bounding box center [804, 554] width 1528 height 1053
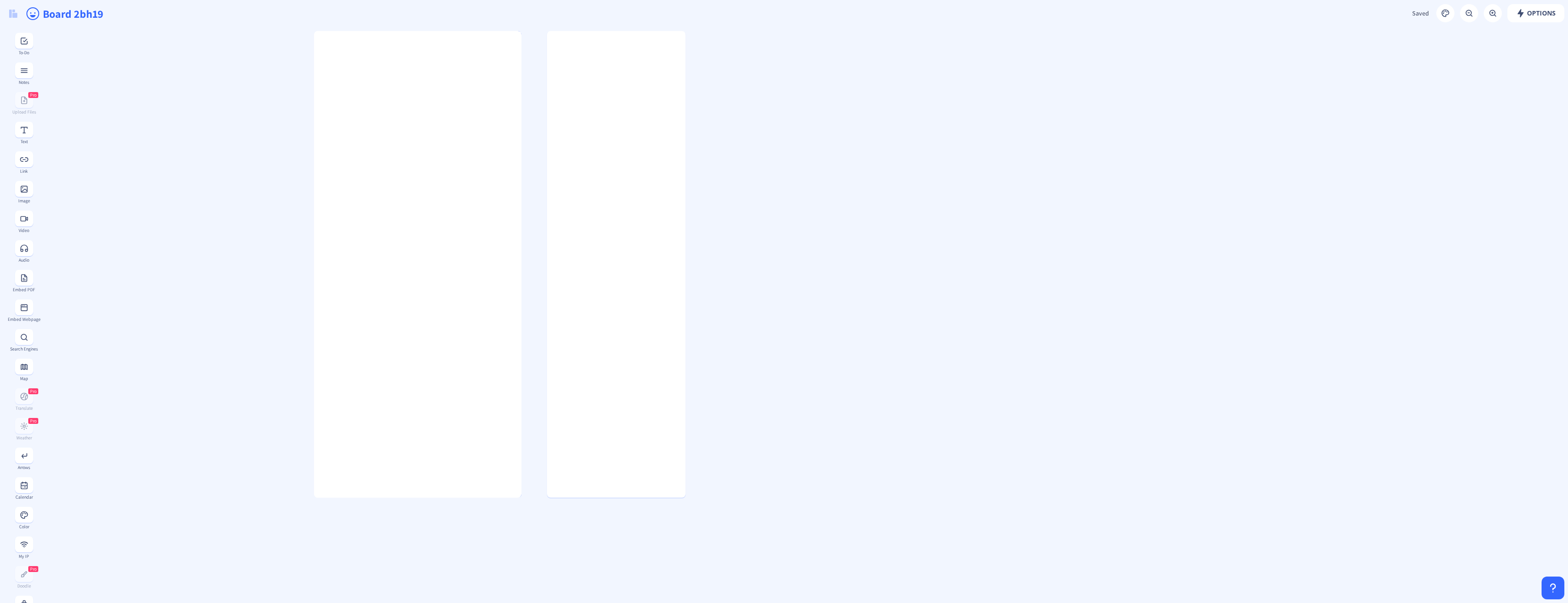
drag, startPoint x: 394, startPoint y: 221, endPoint x: 314, endPoint y: 218, distance: 80.1
click at [314, 218] on div at bounding box center [316, 264] width 5 height 467
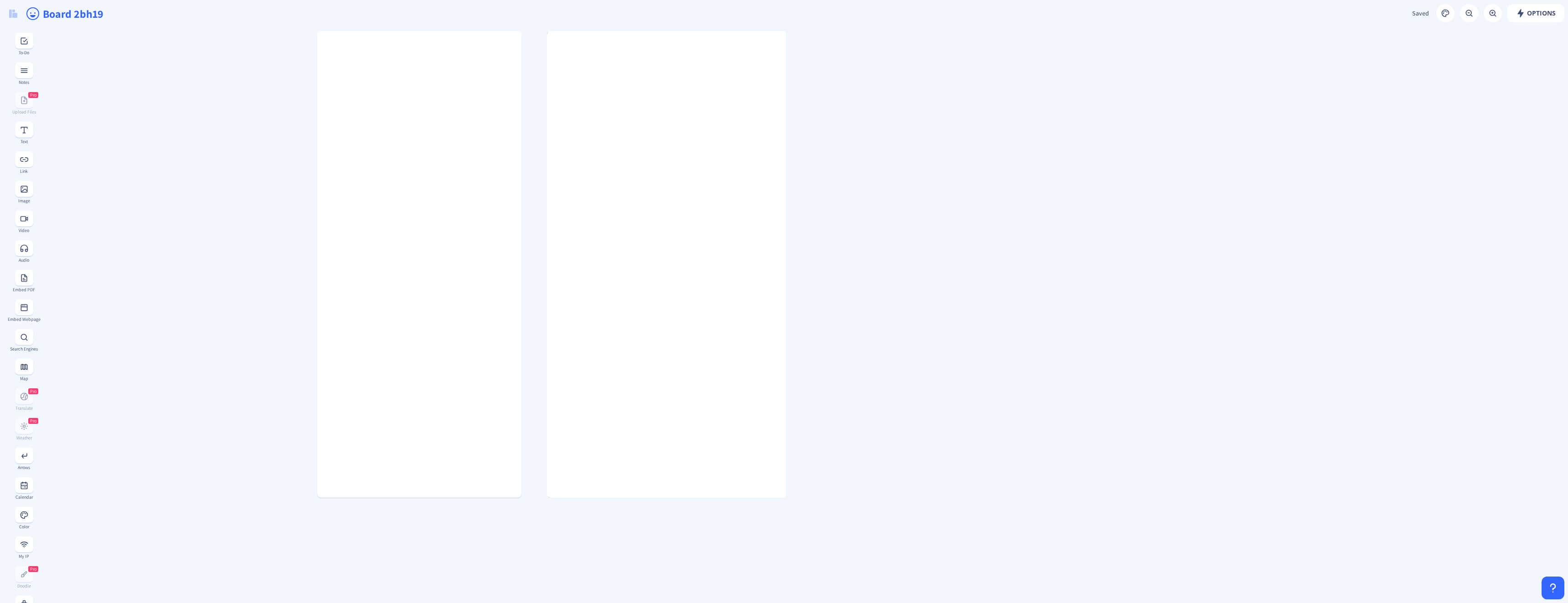
drag, startPoint x: 683, startPoint y: 248, endPoint x: 830, endPoint y: 285, distance: 151.6
click at [781, 254] on div at bounding box center [783, 264] width 5 height 467
click at [885, 307] on gridster at bounding box center [804, 554] width 1528 height 1053
click at [202, 310] on gridster at bounding box center [804, 554] width 1528 height 1053
click at [792, 34] on rect at bounding box center [790, 36] width 6 height 6
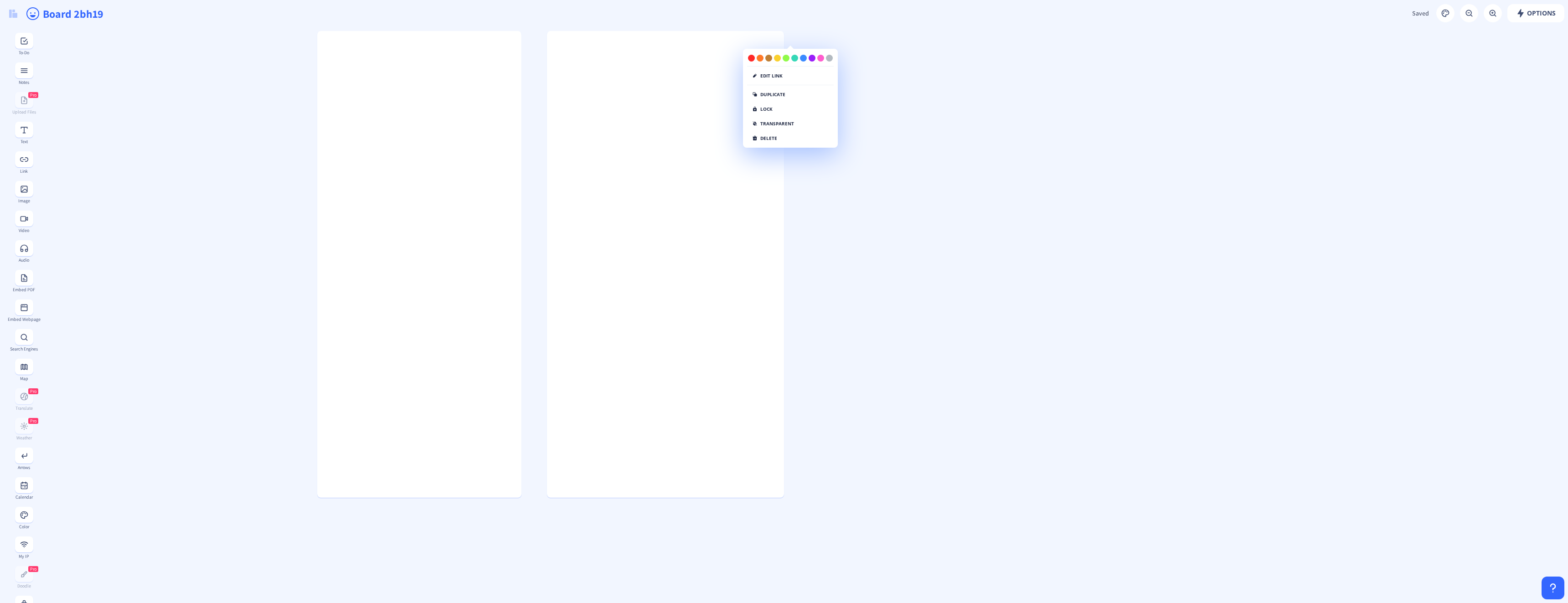
click at [788, 78] on div "edit link" at bounding box center [791, 78] width 87 height 15
click at [772, 76] on button "edit link" at bounding box center [768, 76] width 41 height 11
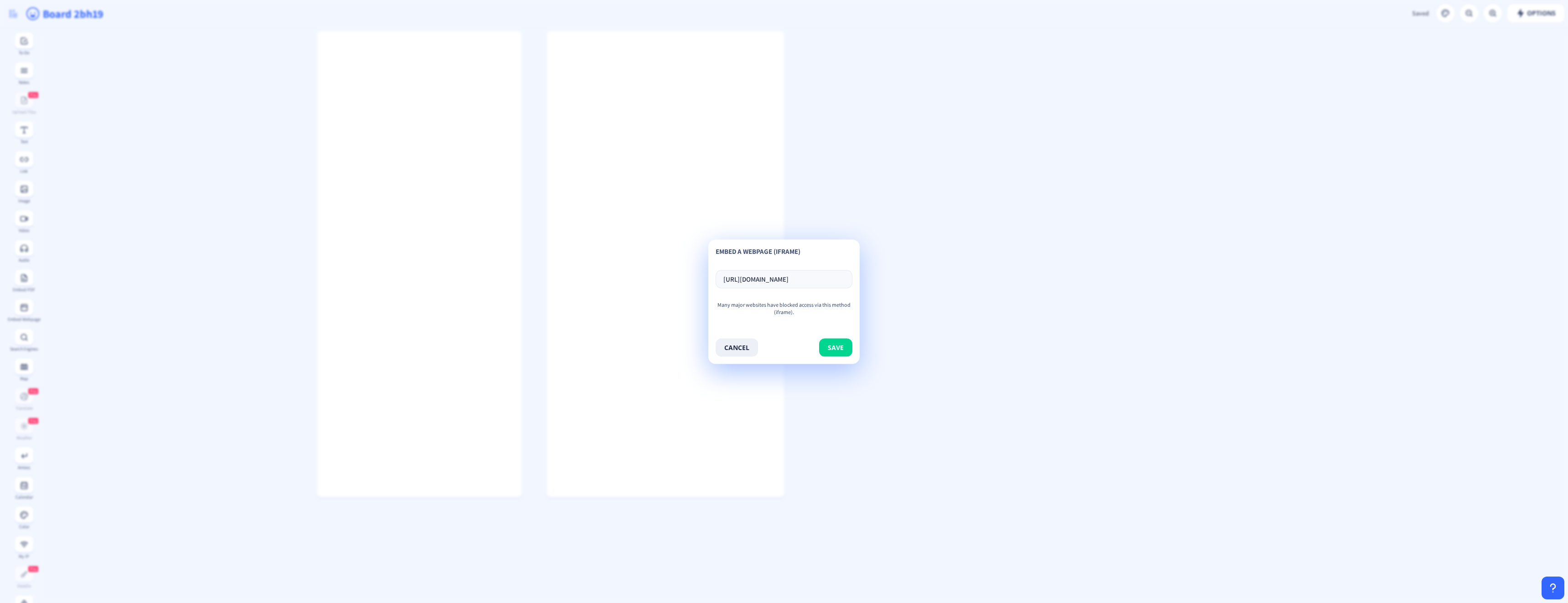
scroll to position [0, 28]
click at [821, 276] on input "[URL][DOMAIN_NAME]" at bounding box center [784, 279] width 137 height 18
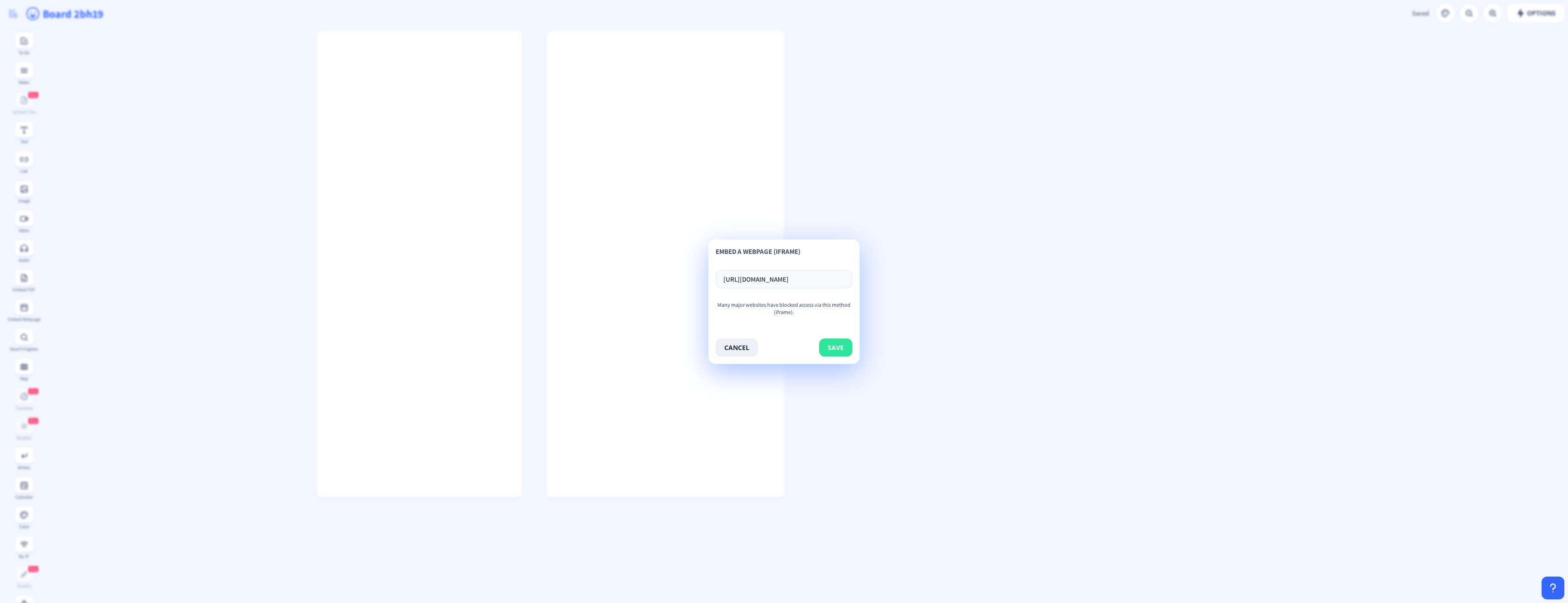
type input "[URL][DOMAIN_NAME]"
click at [844, 354] on button "save" at bounding box center [835, 347] width 33 height 18
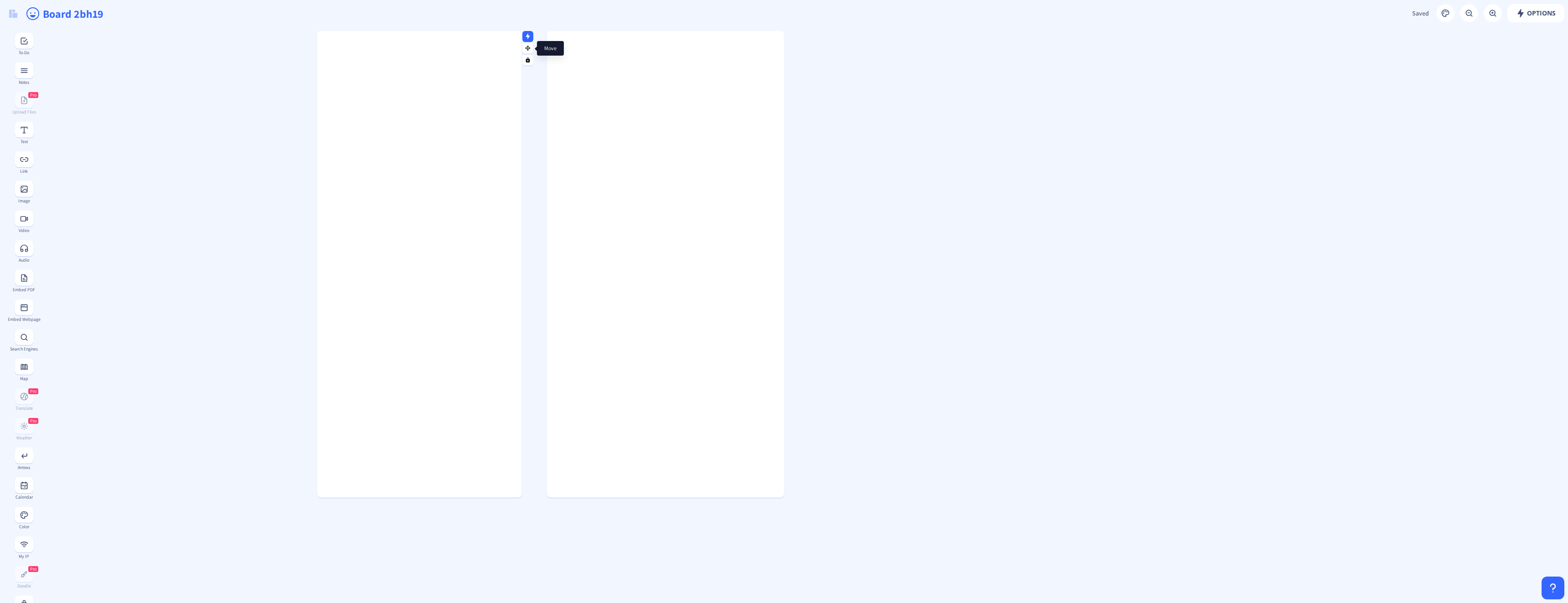
click at [528, 36] on icon at bounding box center [528, 36] width 4 height 5
click at [495, 139] on button "delete" at bounding box center [502, 138] width 35 height 11
click at [497, 139] on button "click again" at bounding box center [508, 138] width 47 height 11
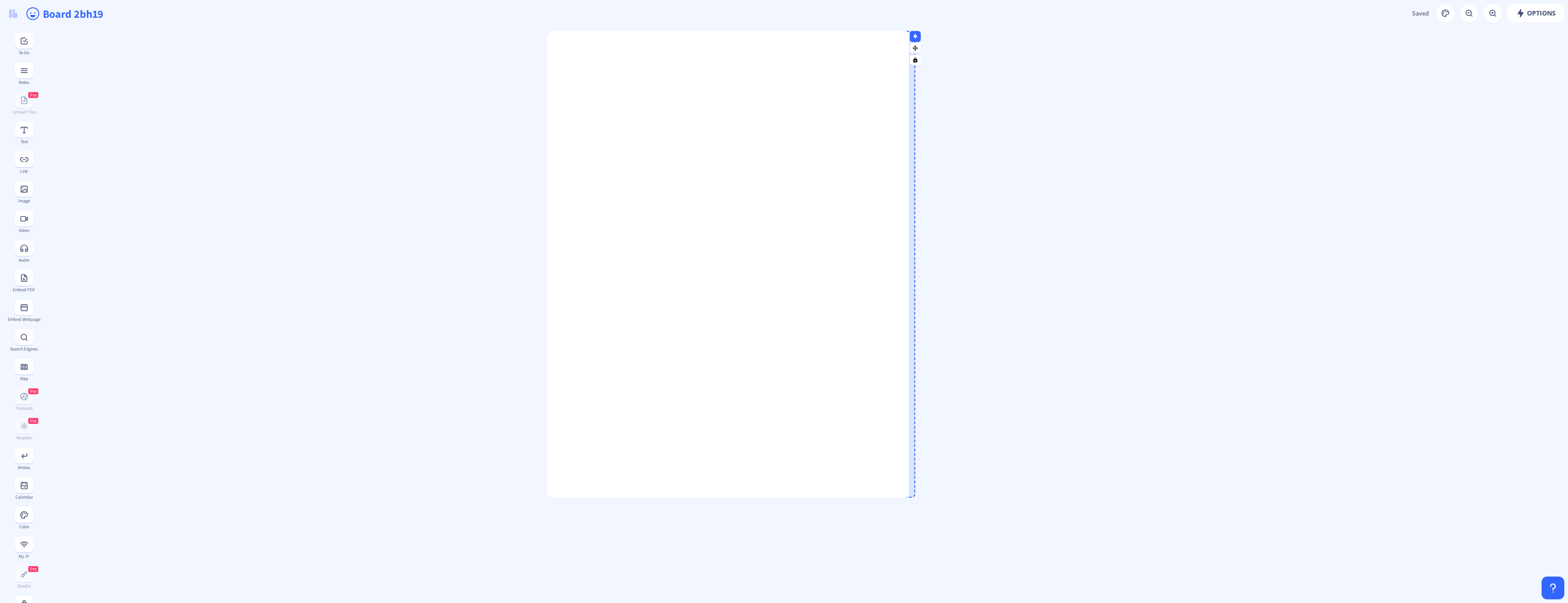
drag, startPoint x: 782, startPoint y: 82, endPoint x: 868, endPoint y: 112, distance: 91.1
click at [905, 112] on div at bounding box center [907, 264] width 5 height 467
click at [910, 130] on gridster at bounding box center [804, 554] width 1528 height 1053
click at [878, 35] on icon at bounding box center [878, 36] width 4 height 5
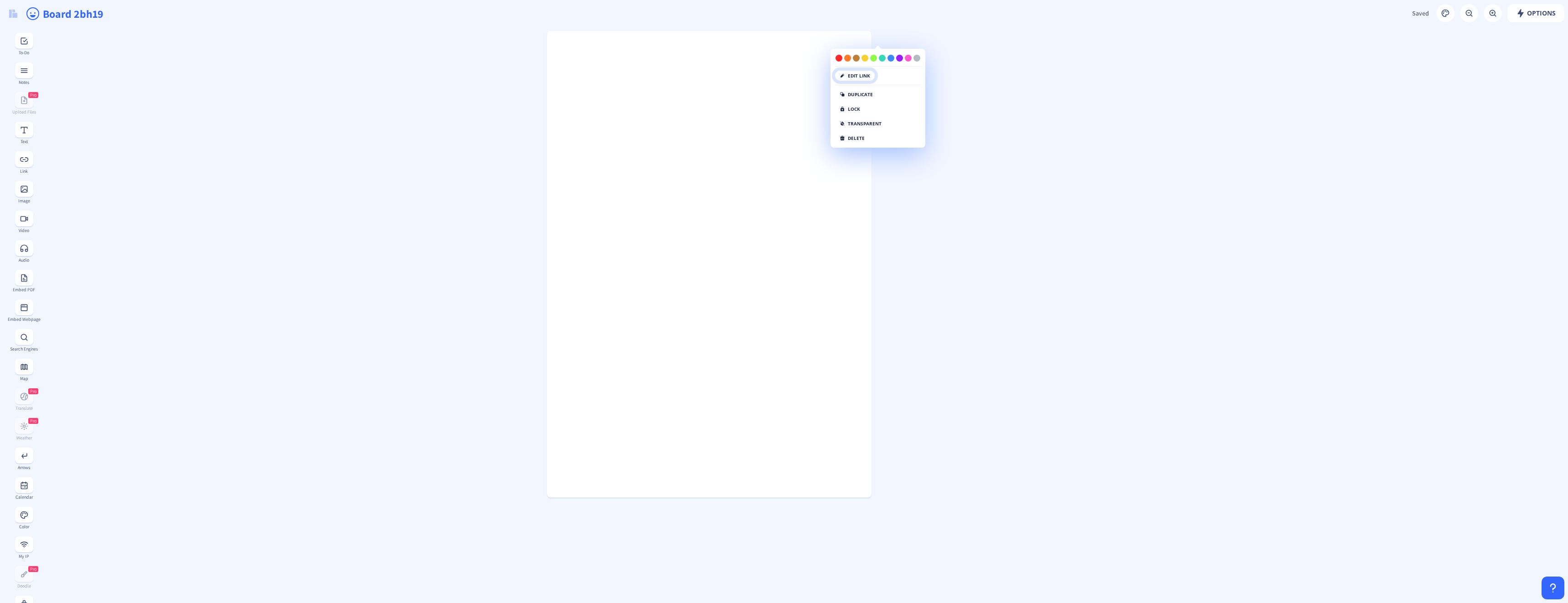
click at [859, 76] on button "edit link" at bounding box center [855, 76] width 41 height 11
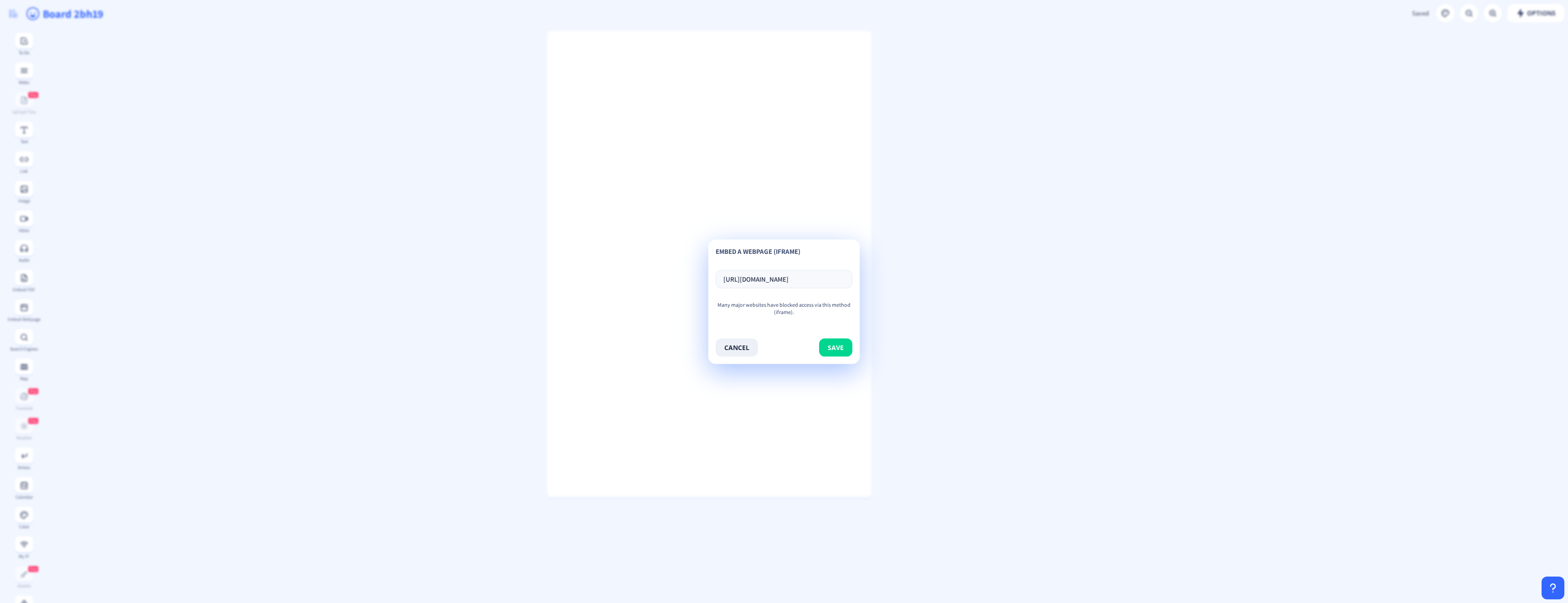
scroll to position [0, 799]
click at [837, 343] on button "save" at bounding box center [835, 347] width 33 height 18
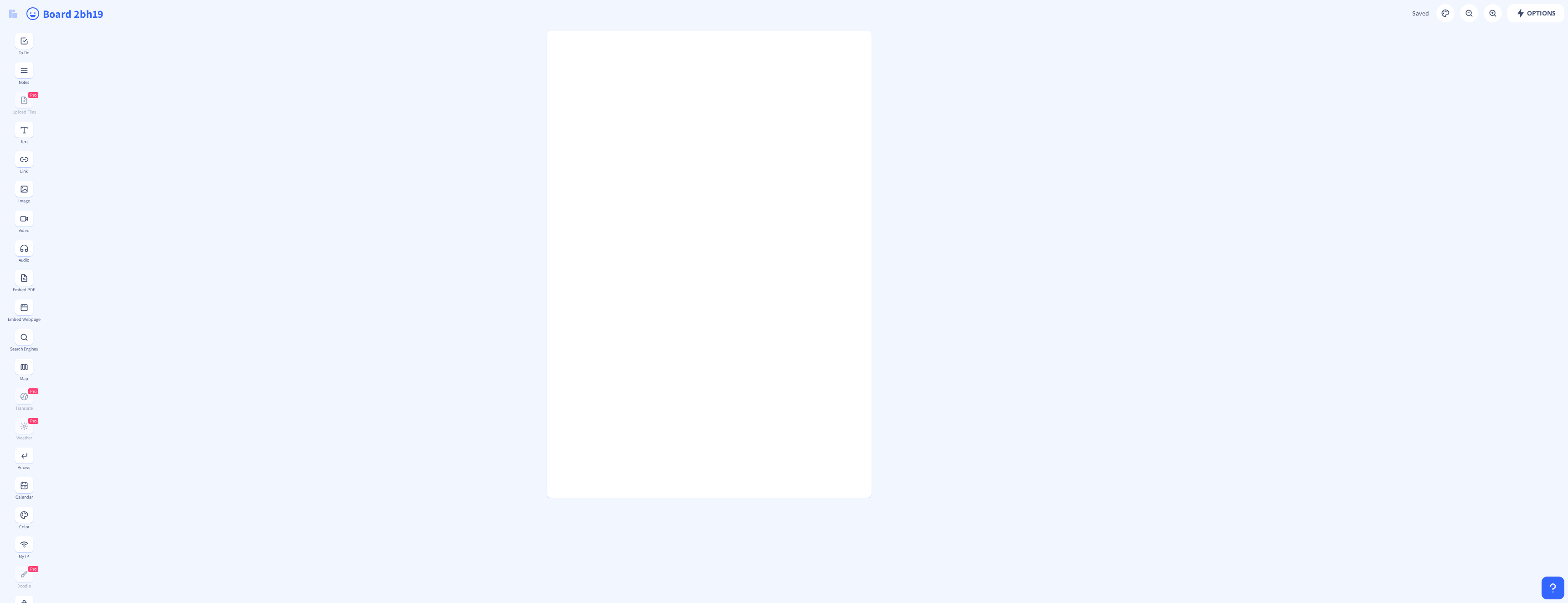
click at [947, 276] on gridster at bounding box center [804, 554] width 1528 height 1053
click at [878, 39] on rect at bounding box center [878, 36] width 6 height 6
click at [853, 64] on div "edit link duplicate lock transparent delete" at bounding box center [877, 99] width 94 height 89
click at [857, 75] on button "edit link" at bounding box center [855, 76] width 41 height 11
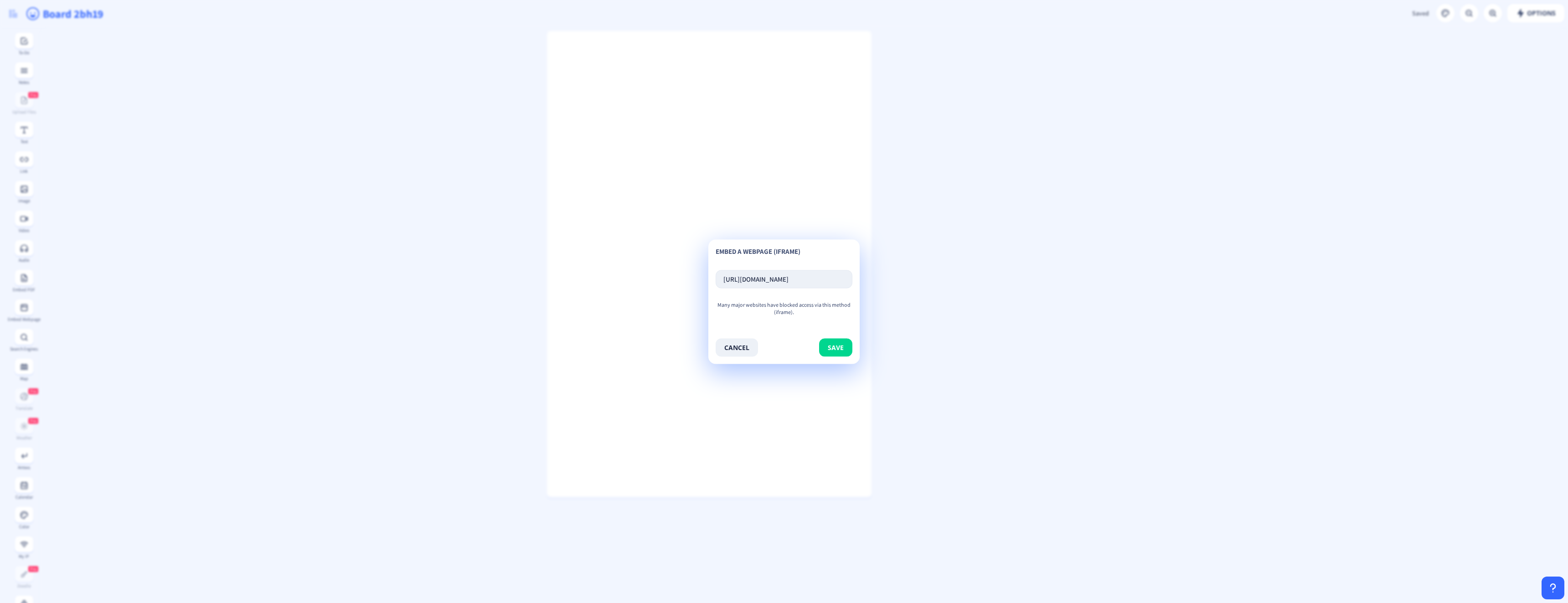
click at [815, 280] on input "[URL][DOMAIN_NAME]" at bounding box center [784, 279] width 137 height 18
click at [814, 279] on input "[URL][DOMAIN_NAME]" at bounding box center [784, 279] width 137 height 18
type input "[URL][DOMAIN_NAME]"
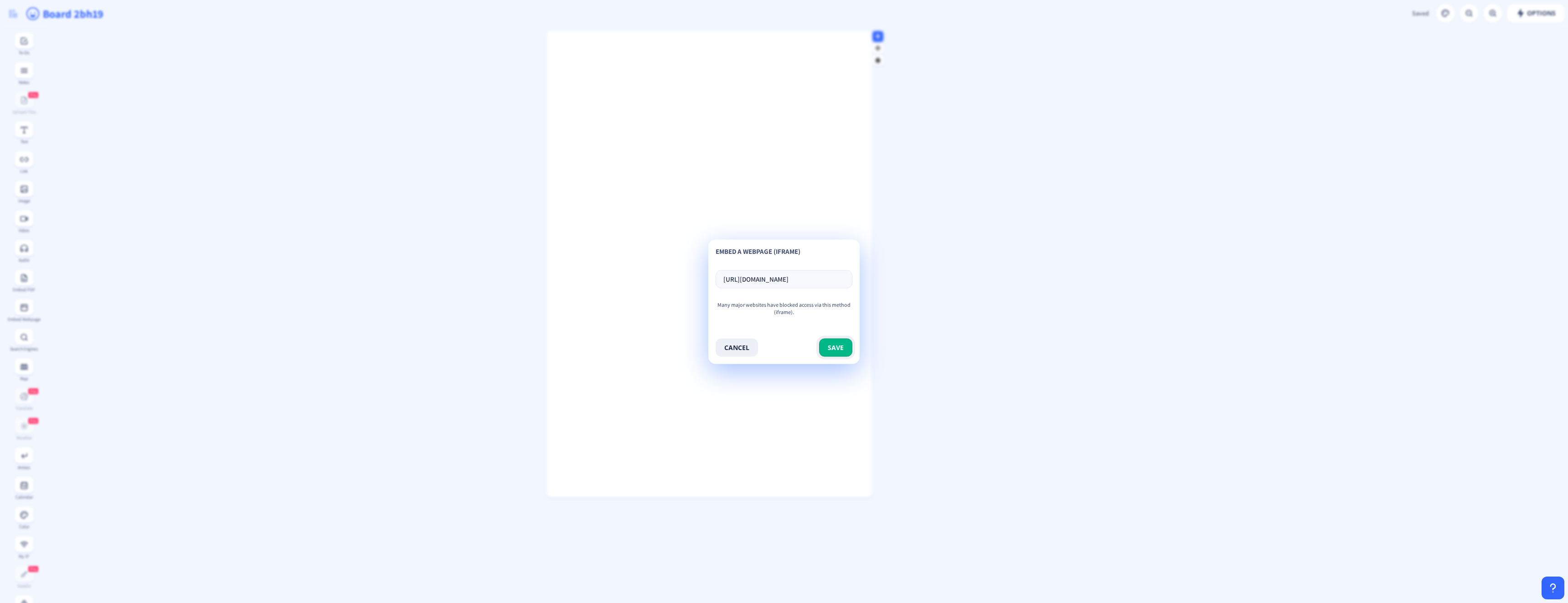
click at [835, 343] on button "save" at bounding box center [835, 347] width 33 height 18
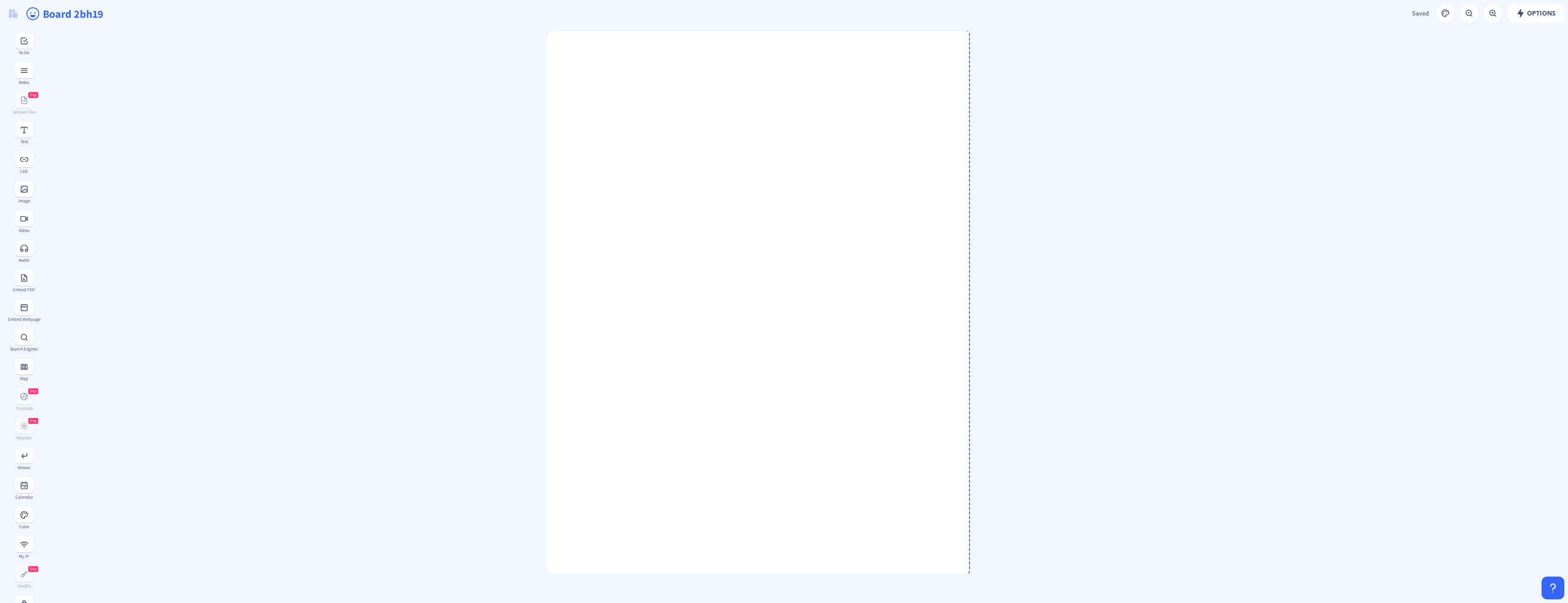
drag, startPoint x: 868, startPoint y: 494, endPoint x: 971, endPoint y: 604, distance: 150.7
click at [971, 602] on html "new board Hello [PERSON_NAME].[PERSON_NAME] 👋 You can create 4 more boards - Up…" at bounding box center [784, 301] width 1568 height 603
drag, startPoint x: 723, startPoint y: 34, endPoint x: 721, endPoint y: 38, distance: 4.5
click at [721, 35] on div at bounding box center [764, 32] width 434 height 5
click at [1049, 189] on gridster at bounding box center [804, 554] width 1528 height 1053
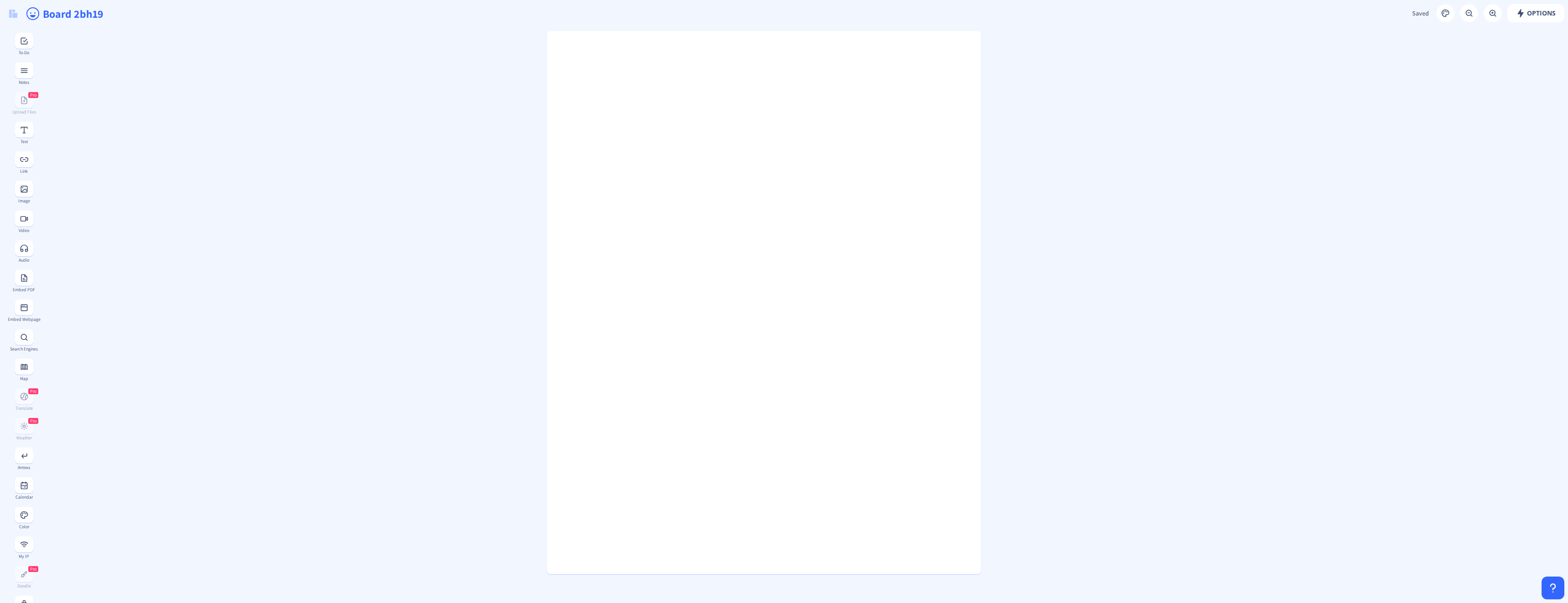
drag, startPoint x: 202, startPoint y: 248, endPoint x: 215, endPoint y: 246, distance: 13.2
click at [202, 248] on gridster at bounding box center [804, 554] width 1528 height 1053
click at [1525, 10] on span "Options" at bounding box center [1536, 13] width 39 height 7
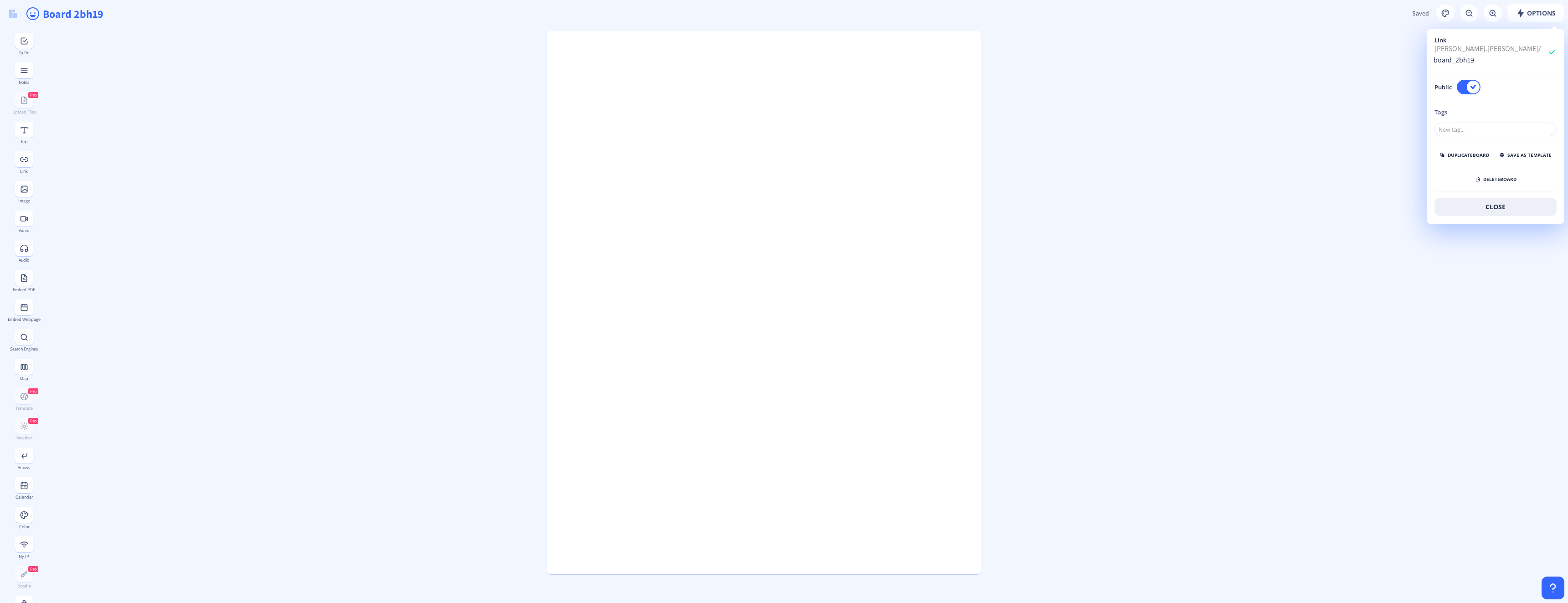
click at [1298, 168] on gridster at bounding box center [804, 554] width 1528 height 1053
click at [264, 243] on gridster at bounding box center [804, 554] width 1528 height 1053
click at [1098, 160] on gridster at bounding box center [804, 554] width 1528 height 1053
click at [1265, 81] on gridster at bounding box center [804, 554] width 1528 height 1053
click at [1514, 207] on button "close" at bounding box center [1496, 207] width 122 height 18
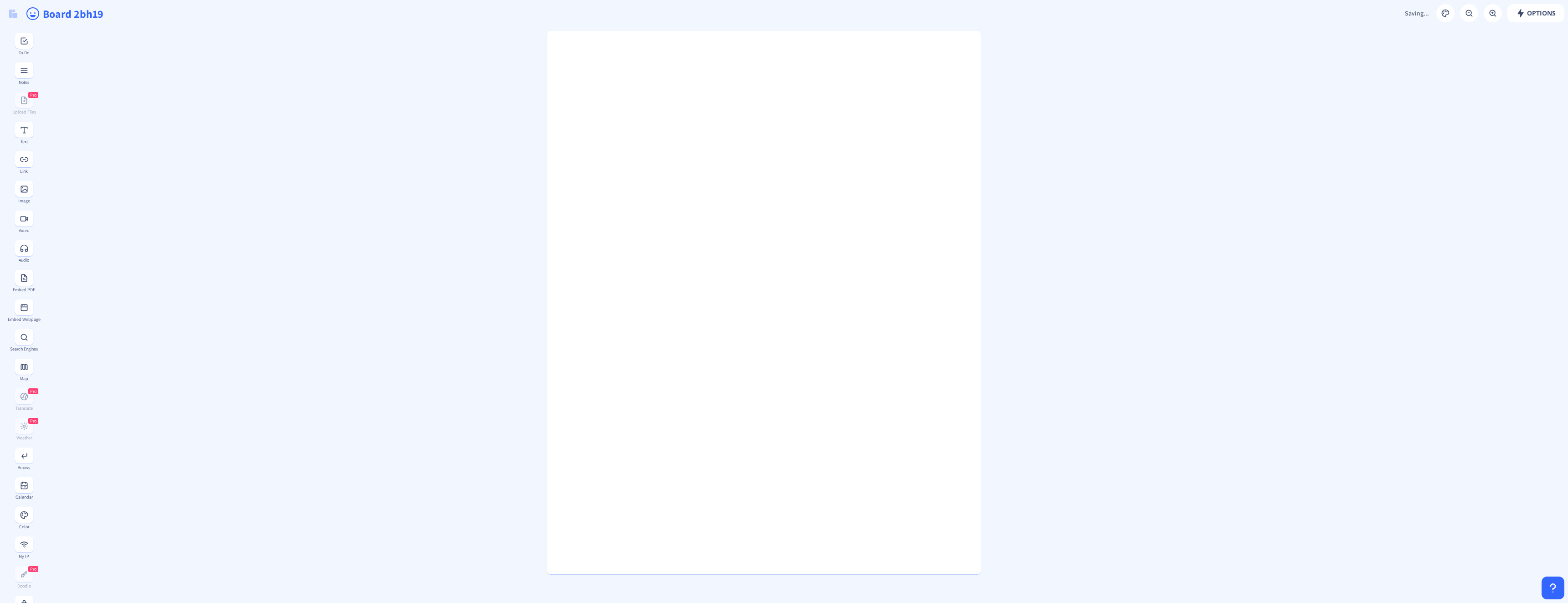
click at [1360, 187] on gridster at bounding box center [804, 554] width 1528 height 1053
click at [299, 136] on gridster at bounding box center [804, 554] width 1528 height 1053
click at [1211, 153] on gridster at bounding box center [804, 554] width 1528 height 1053
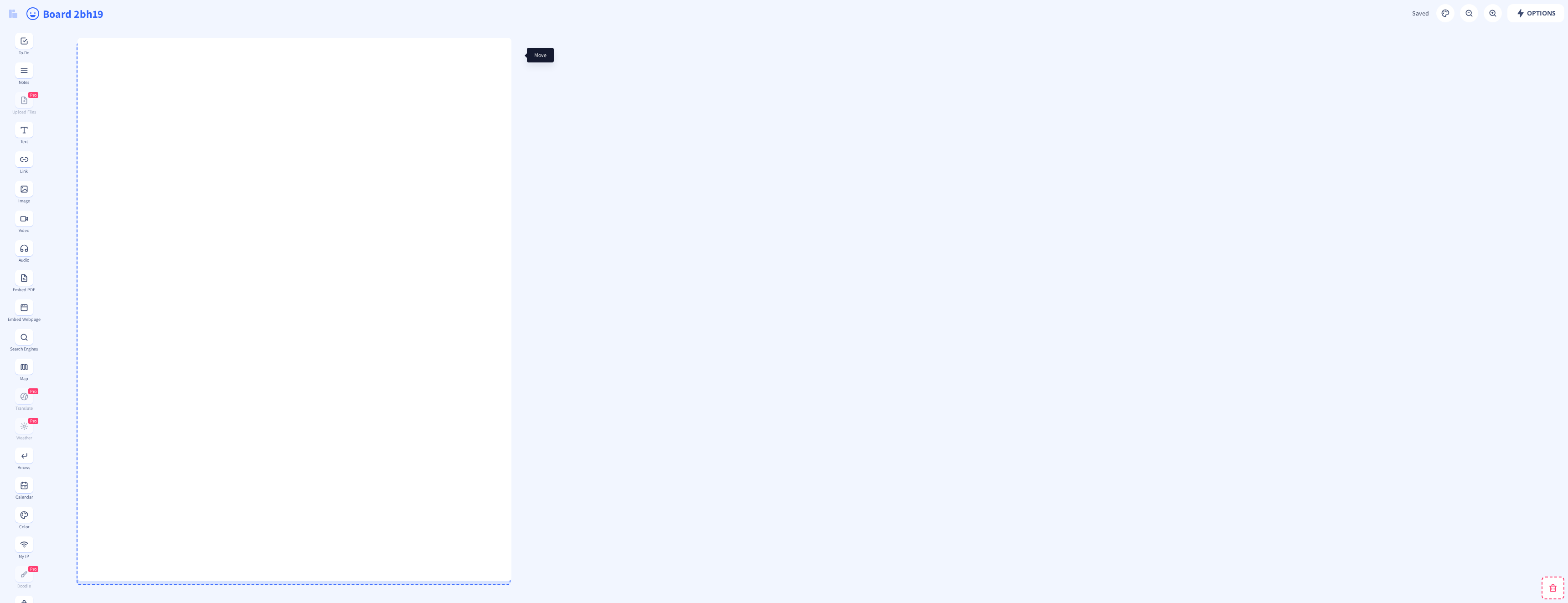
drag, startPoint x: 989, startPoint y: 45, endPoint x: 512, endPoint y: 53, distance: 477.1
click at [515, 52] on icon at bounding box center [518, 54] width 6 height 6
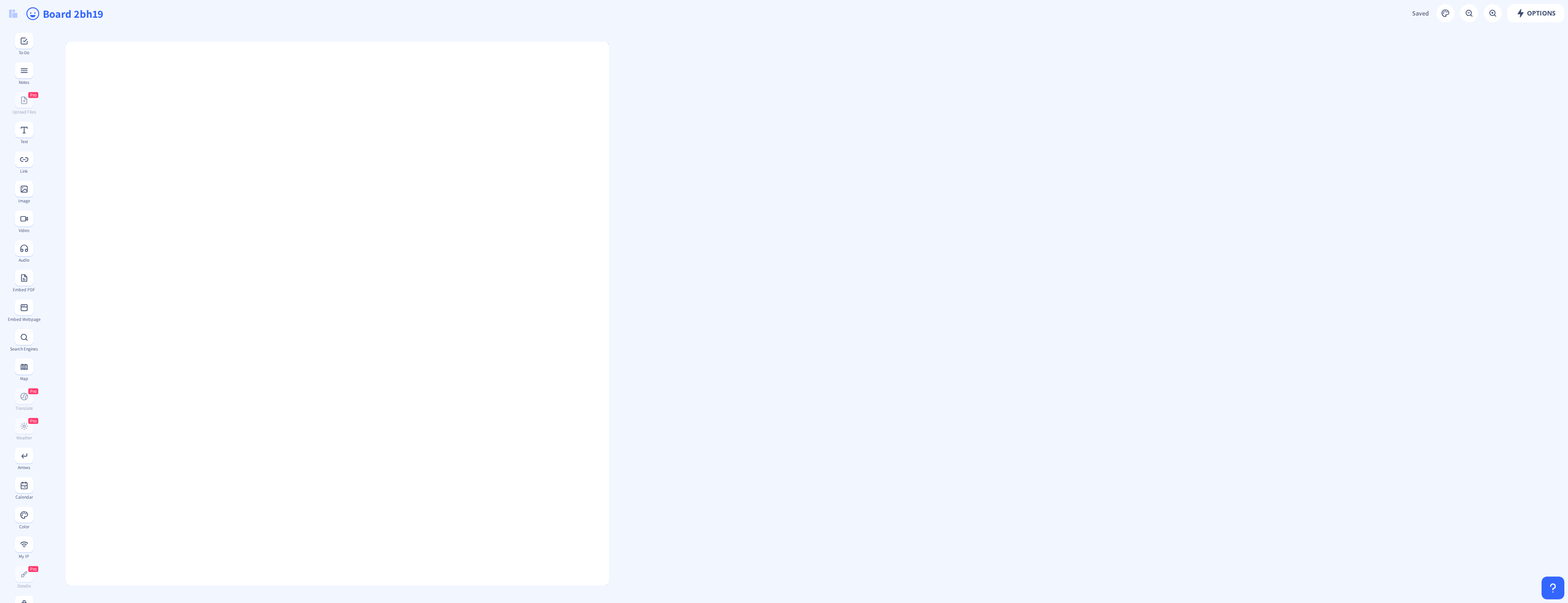
drag, startPoint x: 499, startPoint y: 118, endPoint x: 639, endPoint y: 158, distance: 145.6
click at [639, 158] on gridster at bounding box center [804, 554] width 1528 height 1053
click at [85, 16] on input "Board 2bh19" at bounding box center [434, 14] width 784 height 27
click at [87, 15] on input "Board 2bh19" at bounding box center [434, 14] width 784 height 27
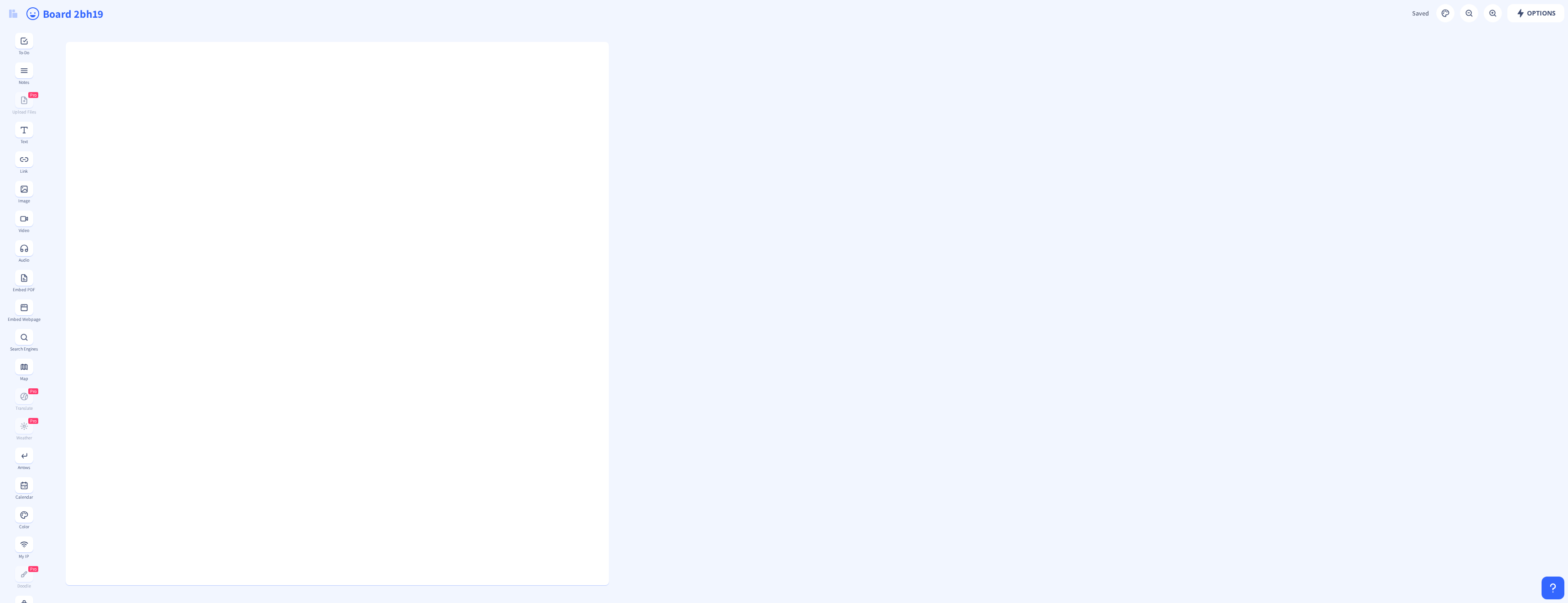
click at [87, 15] on input "Board 2bh19" at bounding box center [434, 14] width 784 height 27
type input "Shopping"
click at [844, 192] on gridster at bounding box center [804, 554] width 1528 height 1053
click at [32, 7] on icon "happy outline" at bounding box center [32, 14] width 15 height 15
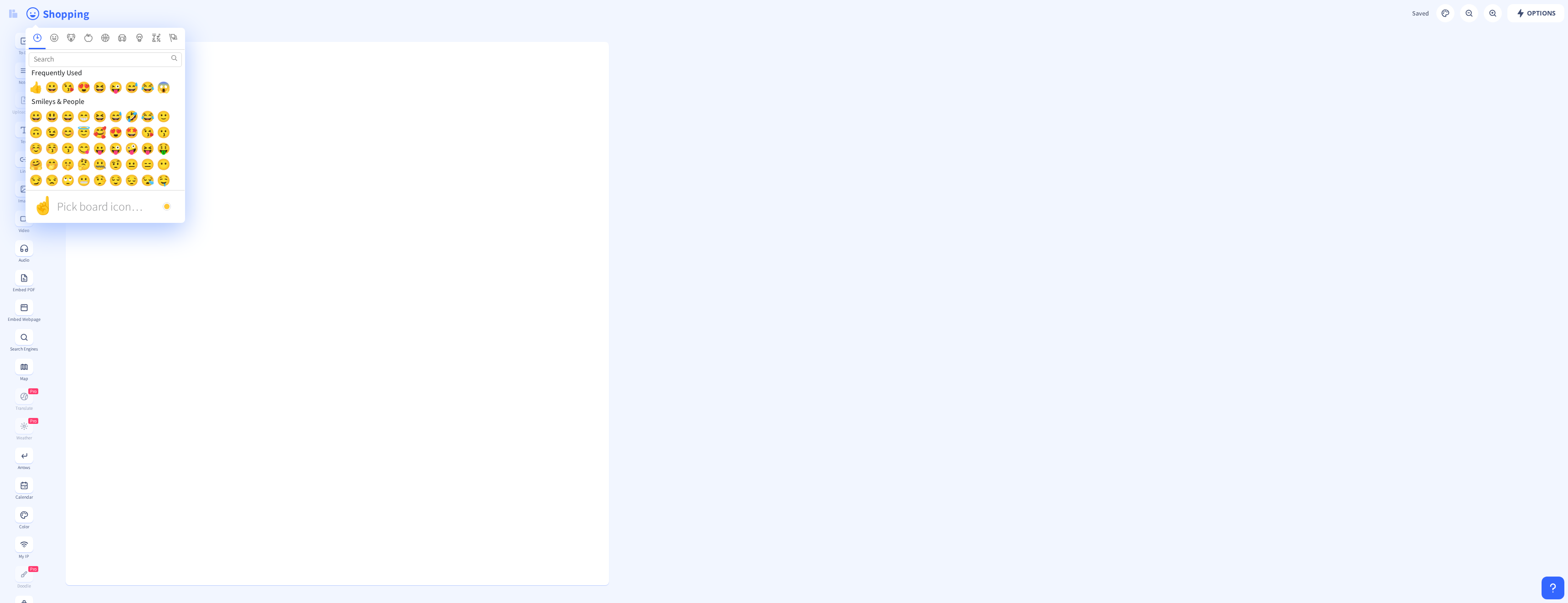
click at [90, 63] on input "Search" at bounding box center [105, 59] width 153 height 14
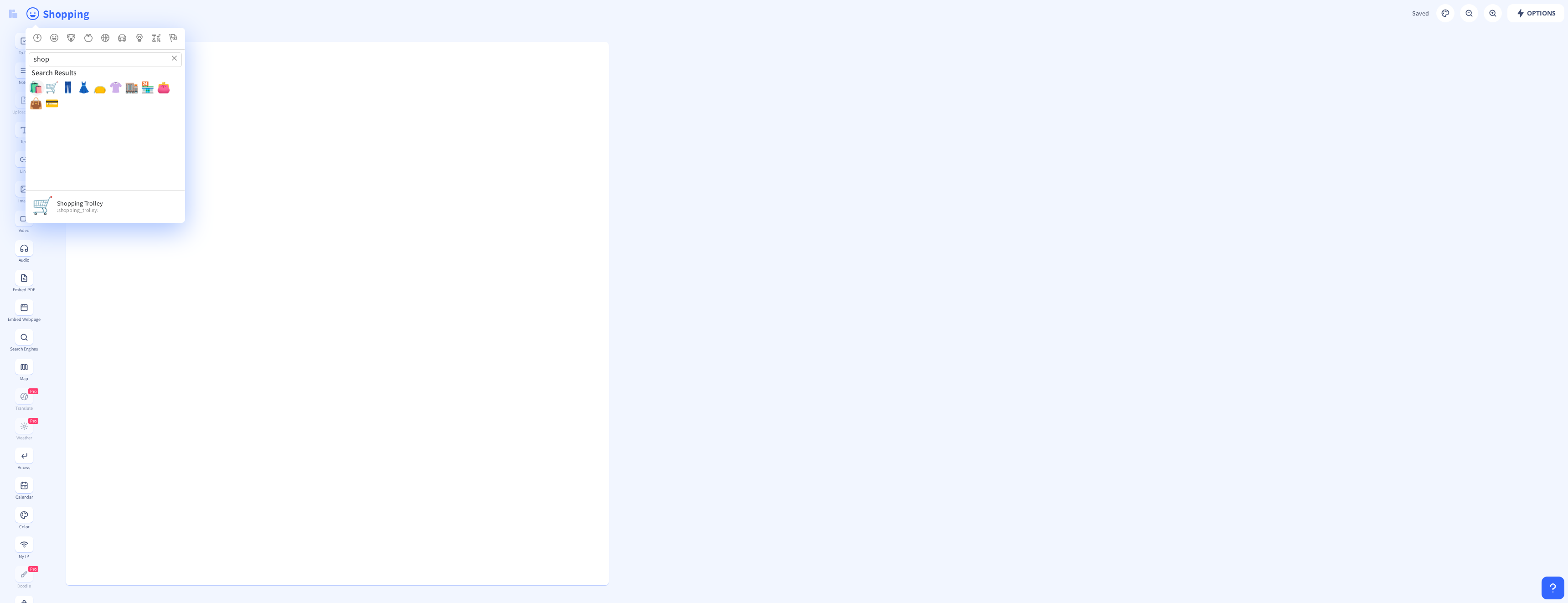
type input "shop"
click at [37, 83] on span "🛍️" at bounding box center [34, 87] width 11 height 11
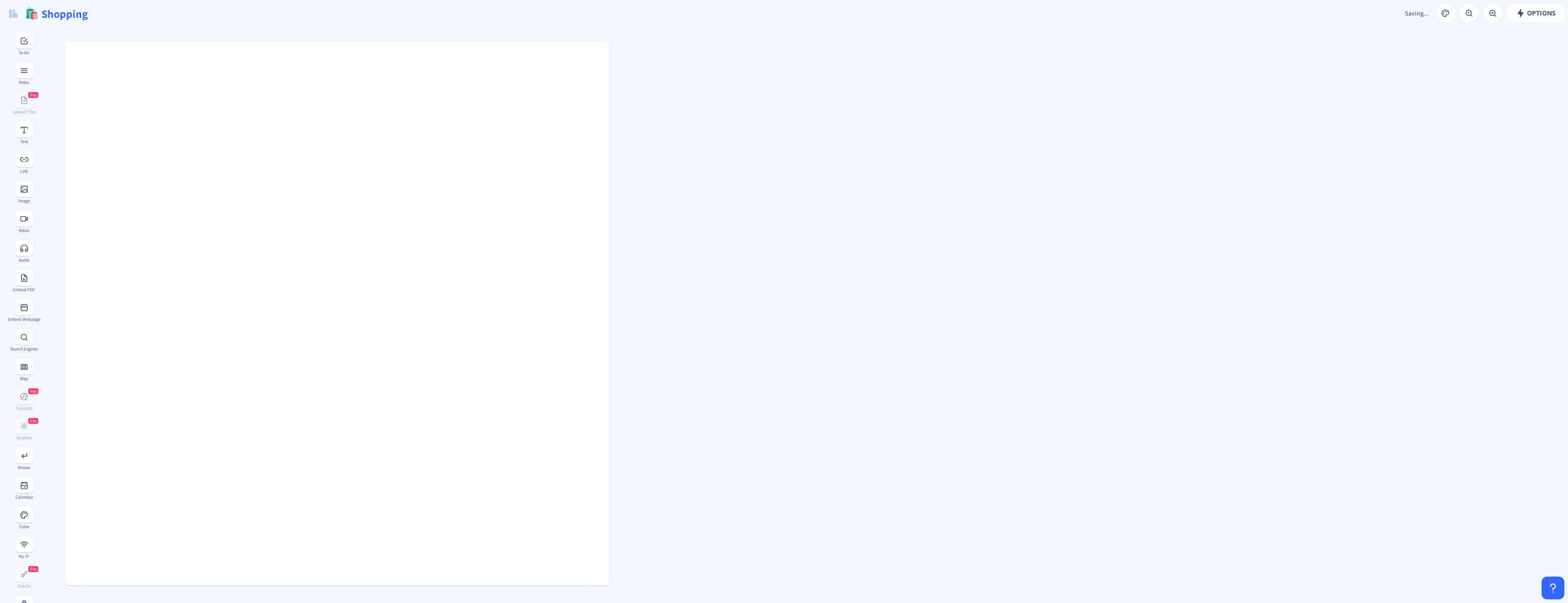
click at [780, 212] on gridster at bounding box center [804, 554] width 1528 height 1053
click at [270, 10] on input "Shopping" at bounding box center [433, 14] width 784 height 27
click at [610, 584] on gridster at bounding box center [804, 554] width 1528 height 1053
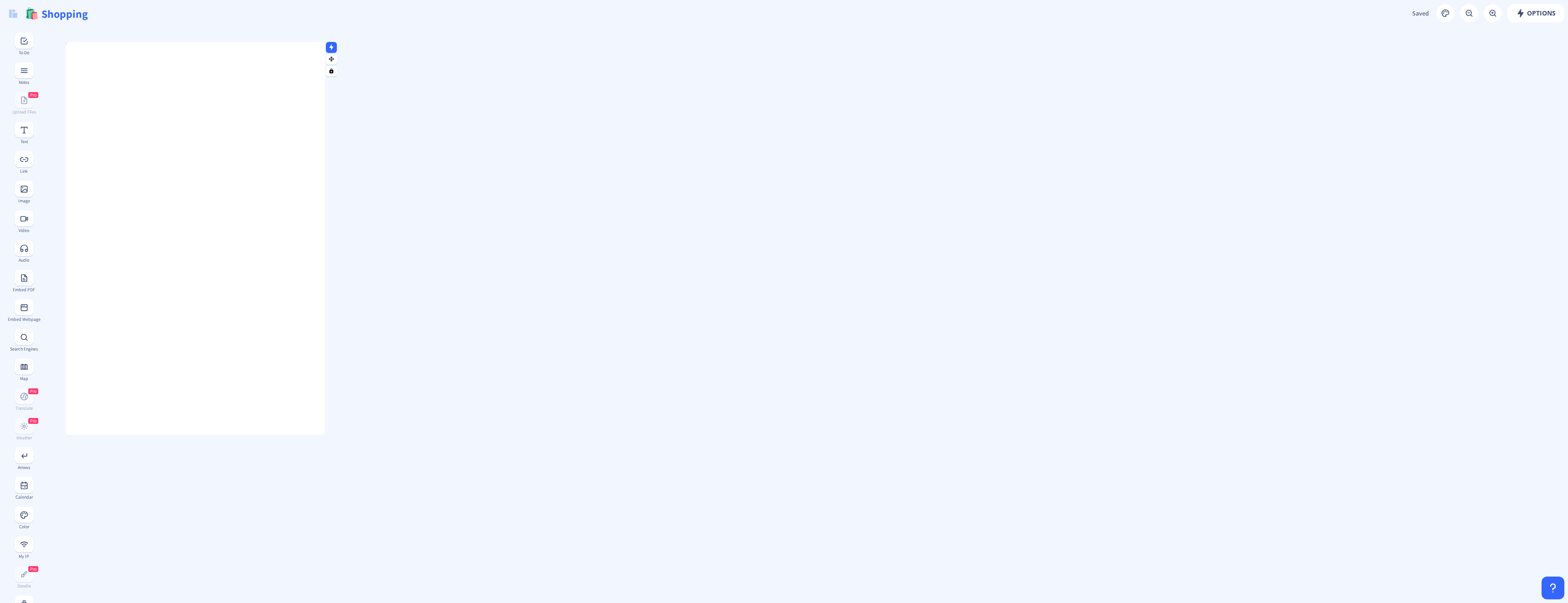
drag, startPoint x: 608, startPoint y: 584, endPoint x: 323, endPoint y: 434, distance: 322.1
click at [323, 434] on div at bounding box center [323, 432] width 5 height 5
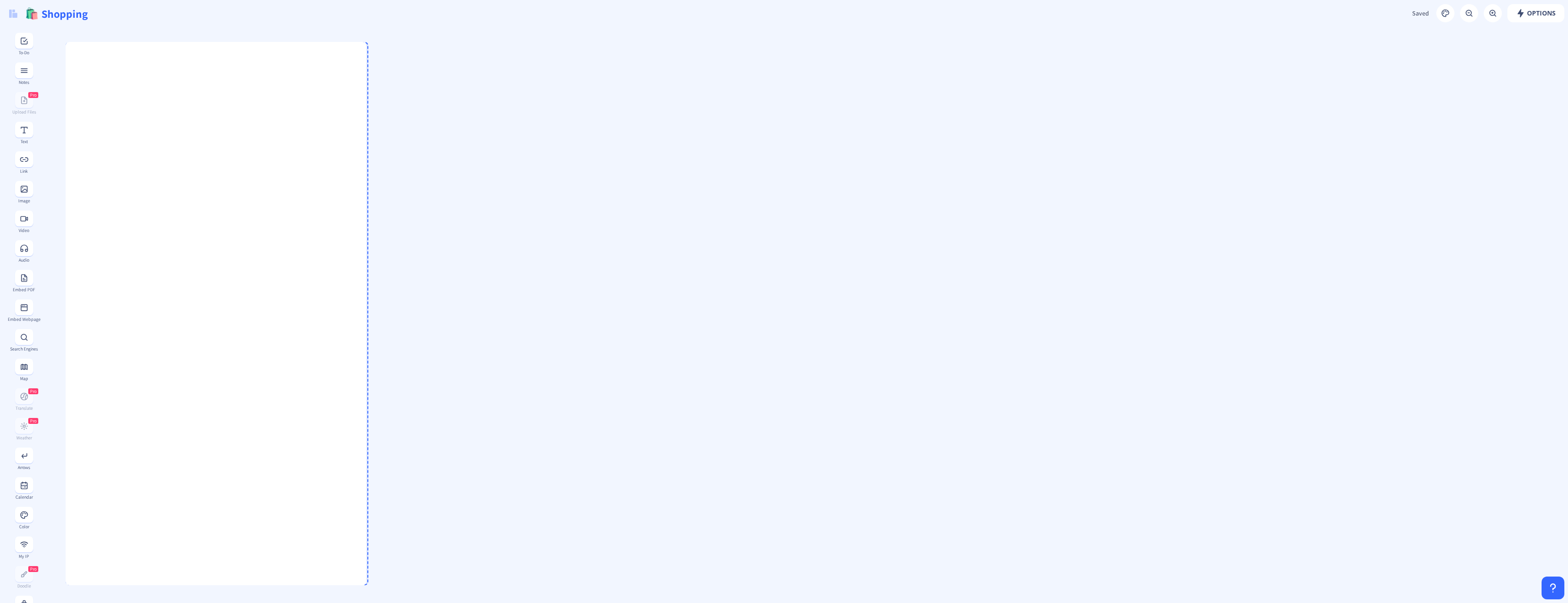
drag, startPoint x: 322, startPoint y: 431, endPoint x: 364, endPoint y: 601, distance: 175.1
click at [364, 601] on div at bounding box center [804, 315] width 1528 height 575
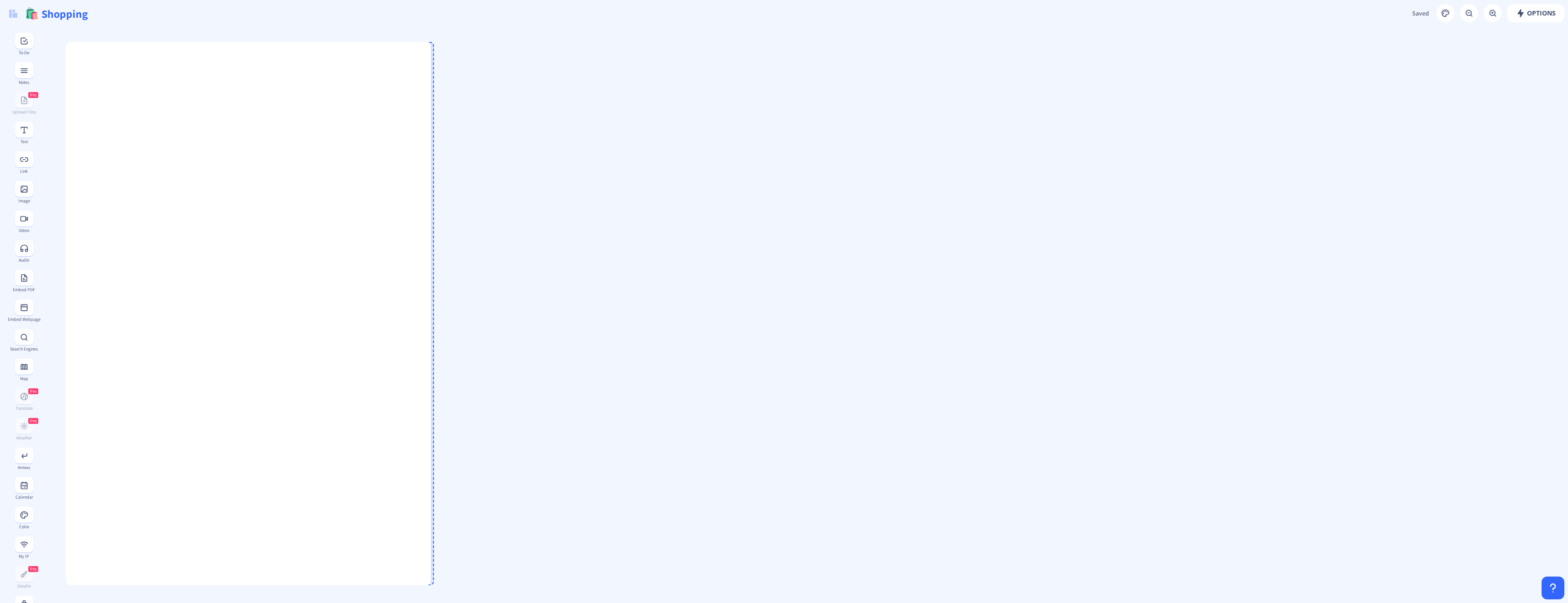
drag, startPoint x: 365, startPoint y: 581, endPoint x: 428, endPoint y: 603, distance: 66.7
click at [428, 602] on html "new board Hello [PERSON_NAME].[PERSON_NAME] 👋 You can create 4 more boards - Up…" at bounding box center [784, 301] width 1568 height 603
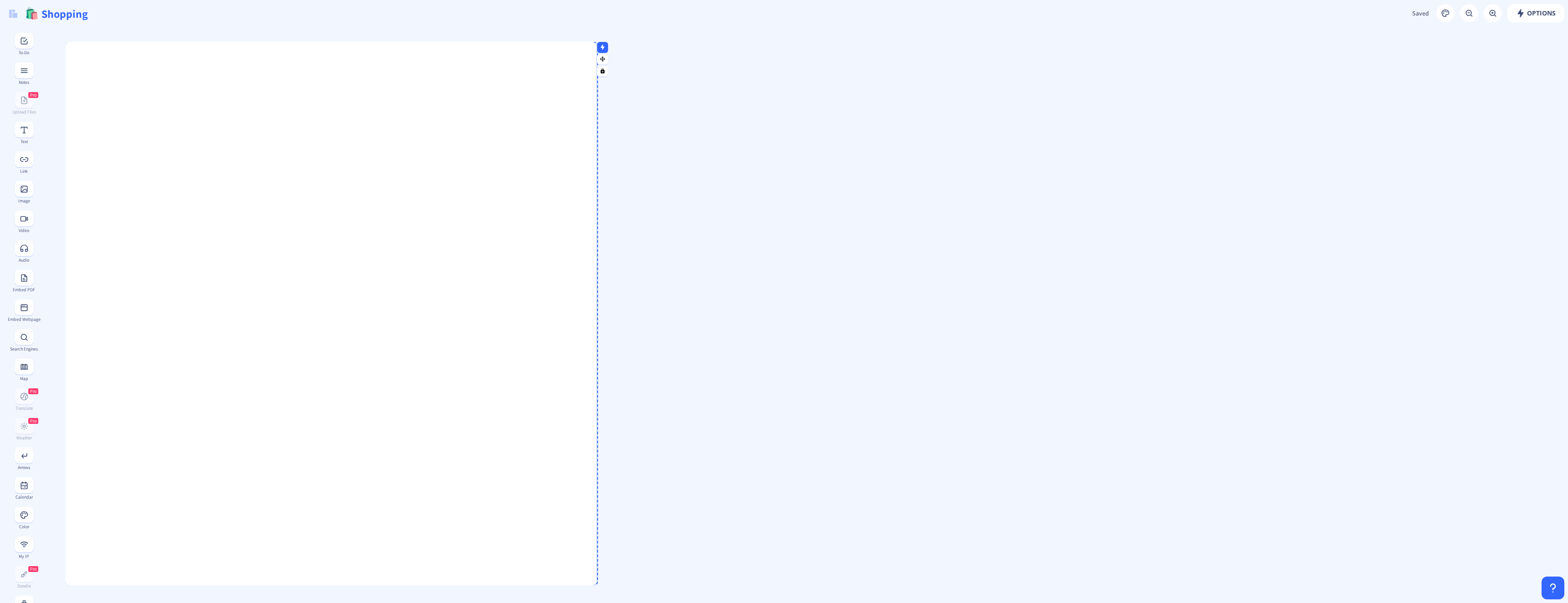
drag, startPoint x: 433, startPoint y: 360, endPoint x: 597, endPoint y: 377, distance: 164.9
click at [596, 377] on div at bounding box center [594, 313] width 5 height 543
click at [228, 41] on gridster at bounding box center [804, 554] width 1528 height 1053
drag, startPoint x: 228, startPoint y: 43, endPoint x: 239, endPoint y: 18, distance: 27.3
click at [239, 18] on app-new "Options Saved Saving... 🛍️ Shopping To-Do Notes Pro Upload Files Text Link Imag…" at bounding box center [784, 301] width 1568 height 603
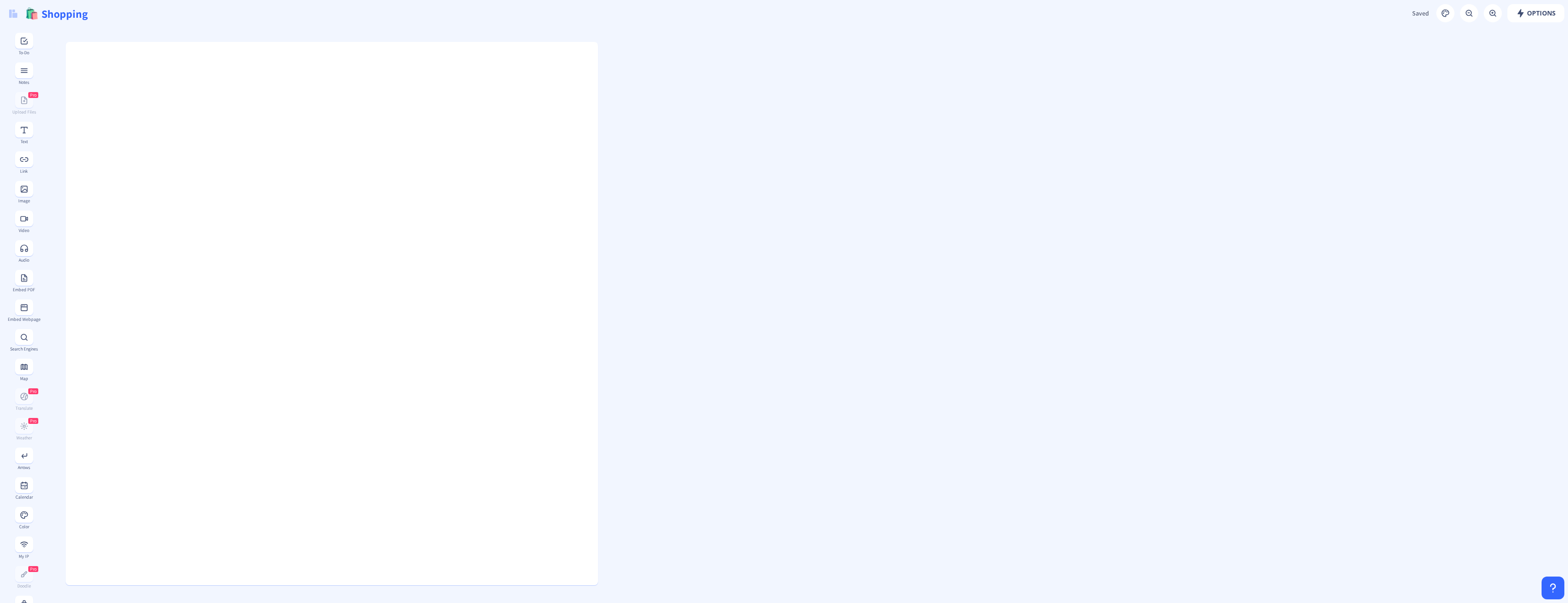
scroll to position [171, 0]
